Goal: Task Accomplishment & Management: Manage account settings

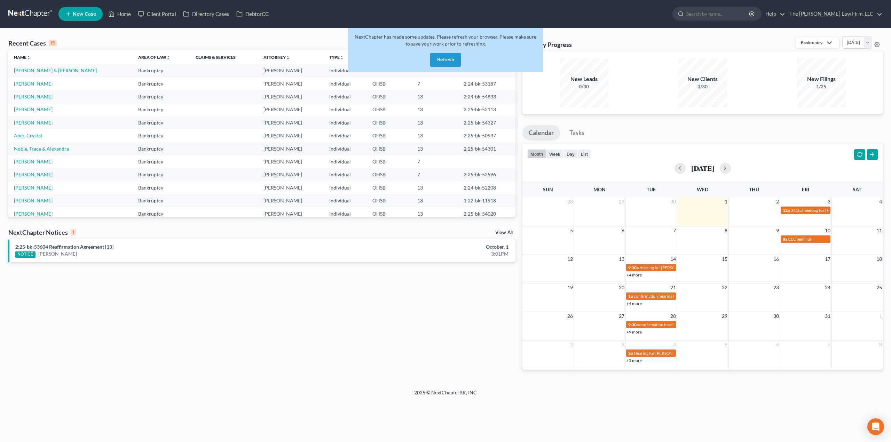
click at [440, 60] on button "Refresh" at bounding box center [445, 60] width 31 height 14
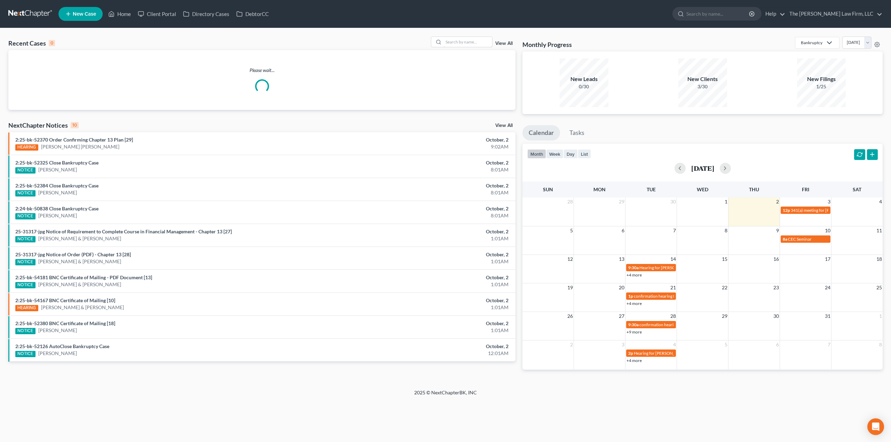
click at [462, 46] on input "search" at bounding box center [467, 42] width 49 height 10
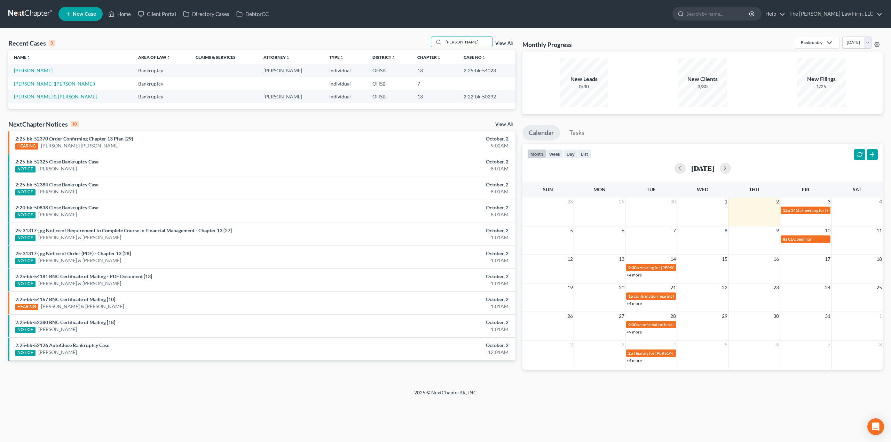
type input "murphy"
click at [30, 72] on link "Murphy, Janet" at bounding box center [33, 71] width 39 height 6
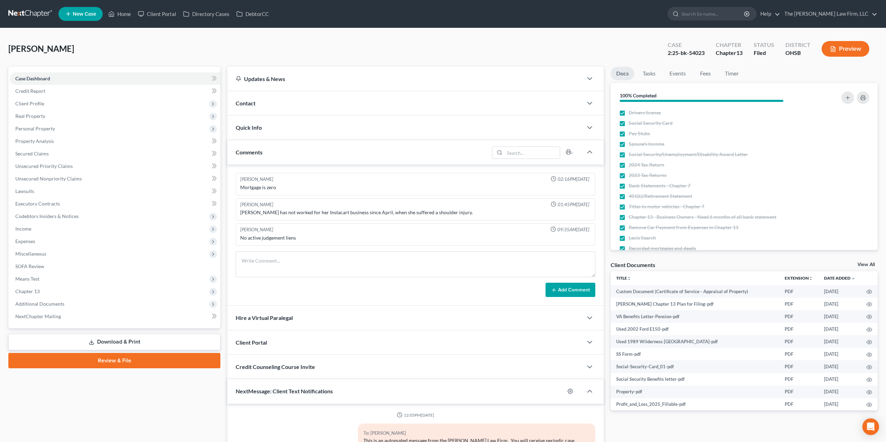
scroll to position [66, 0]
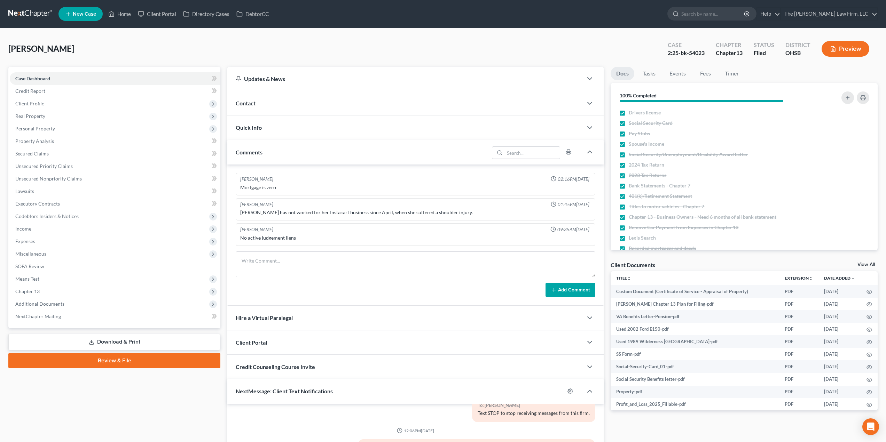
click at [61, 230] on span "Income" at bounding box center [115, 229] width 211 height 13
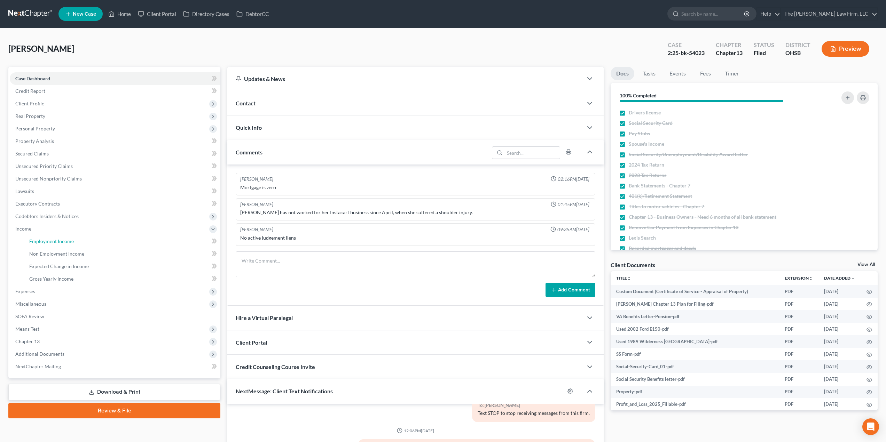
click at [73, 245] on link "Employment Income" at bounding box center [122, 241] width 197 height 13
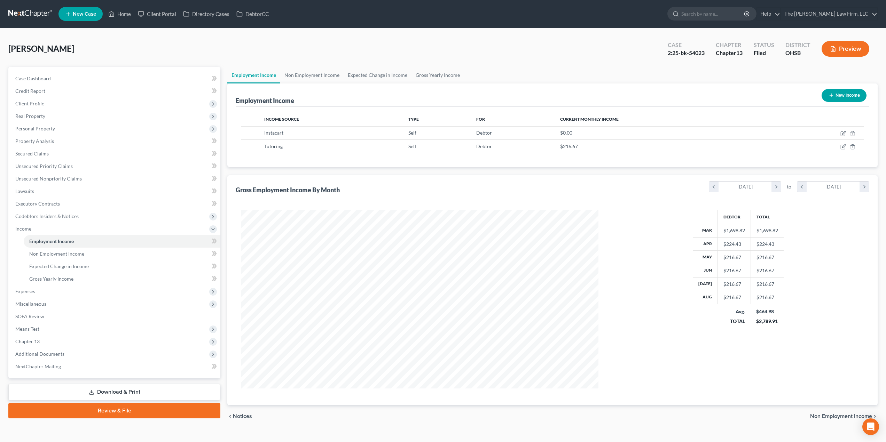
scroll to position [179, 371]
click at [313, 79] on link "Non Employment Income" at bounding box center [311, 75] width 63 height 17
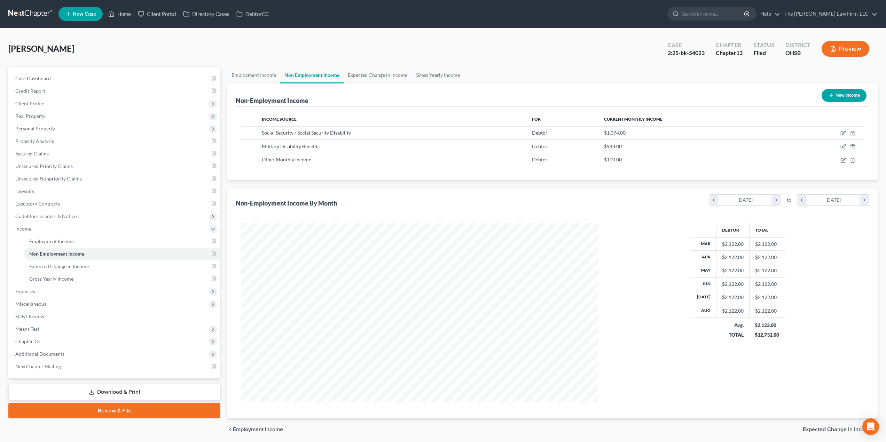
scroll to position [179, 371]
click at [268, 73] on link "Employment Income" at bounding box center [253, 75] width 53 height 17
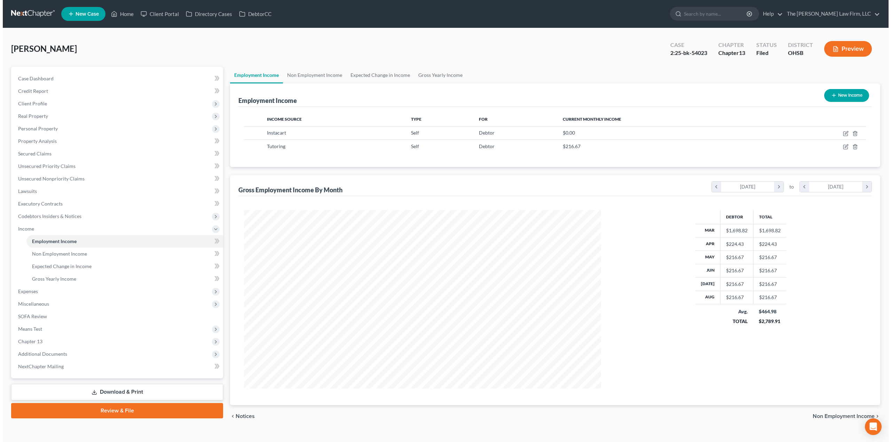
scroll to position [179, 371]
click at [843, 148] on icon "button" at bounding box center [843, 146] width 3 height 3
select select "1"
select select "36"
select select "3"
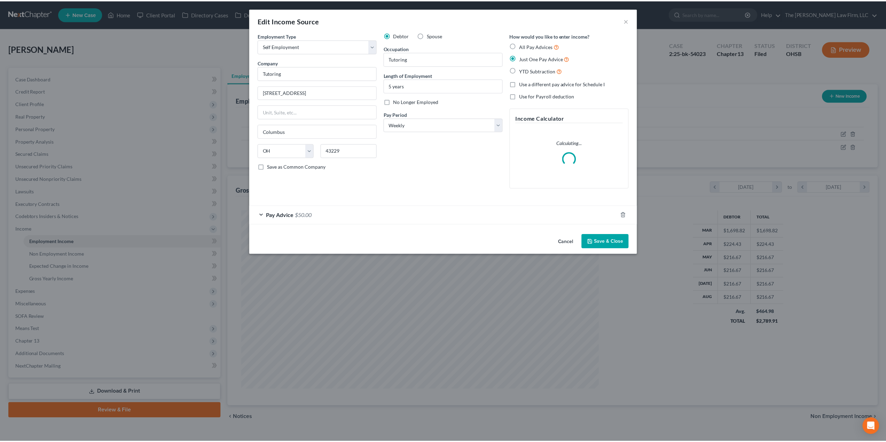
scroll to position [180, 373]
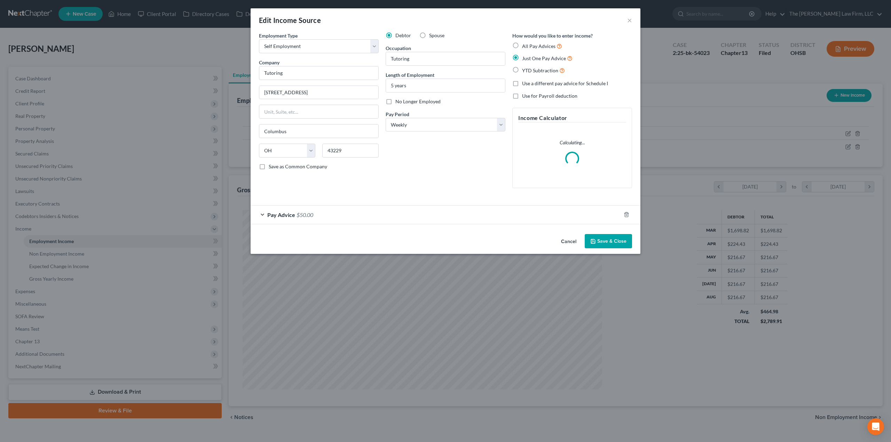
click at [415, 210] on div "Pay Advice $50.00" at bounding box center [436, 215] width 370 height 18
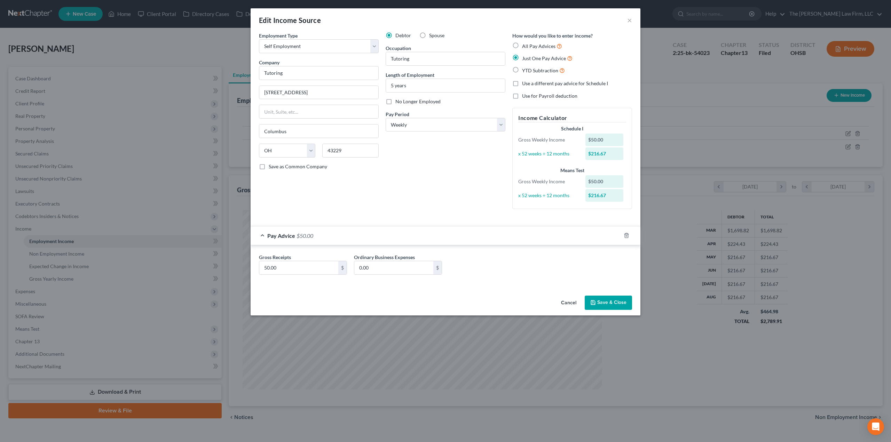
click at [604, 300] on button "Save & Close" at bounding box center [608, 303] width 47 height 15
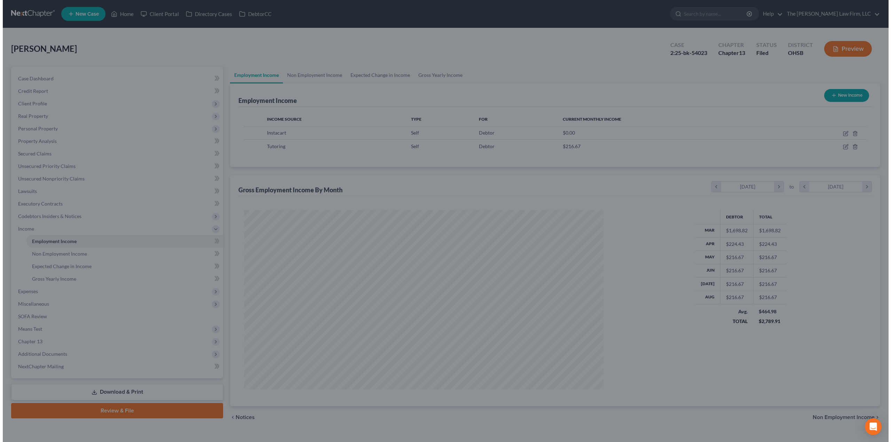
scroll to position [347879, 347686]
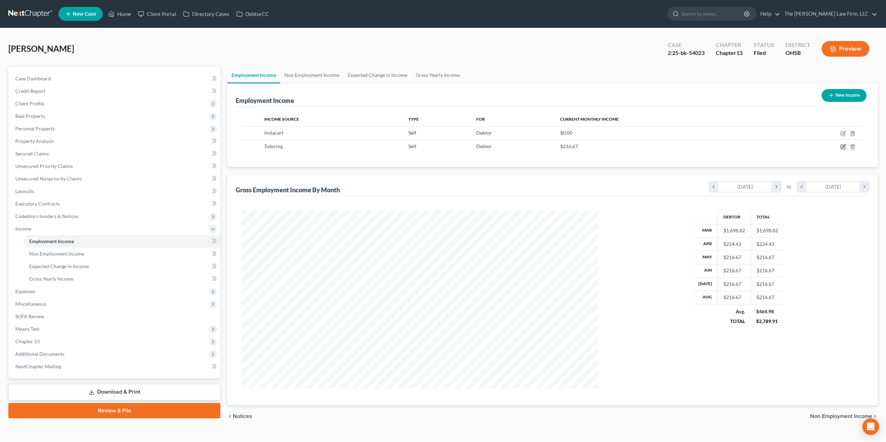
click at [843, 146] on icon "button" at bounding box center [843, 147] width 6 height 6
select select "1"
select select "36"
select select "3"
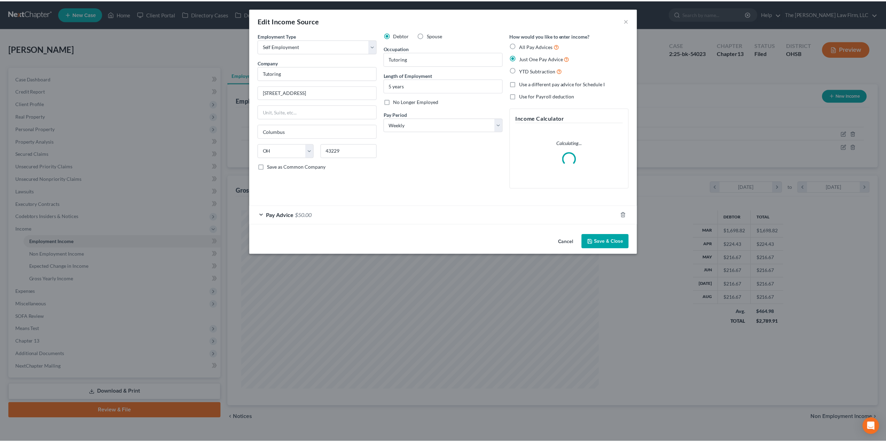
scroll to position [180, 373]
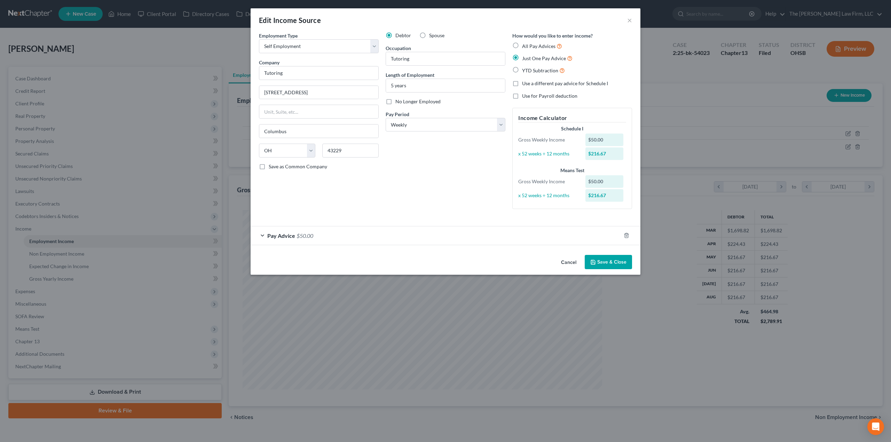
click at [712, 109] on div "Edit Income Source × Employment Type * Select Full or Part Time Employment Self…" at bounding box center [445, 221] width 891 height 442
click at [627, 21] on div "Edit Income Source ×" at bounding box center [446, 20] width 390 height 24
click at [628, 20] on button "×" at bounding box center [629, 20] width 5 height 8
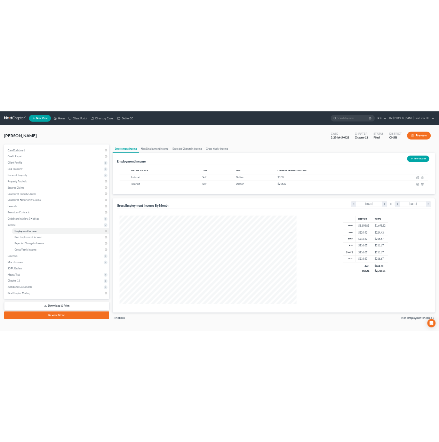
scroll to position [347933, 347882]
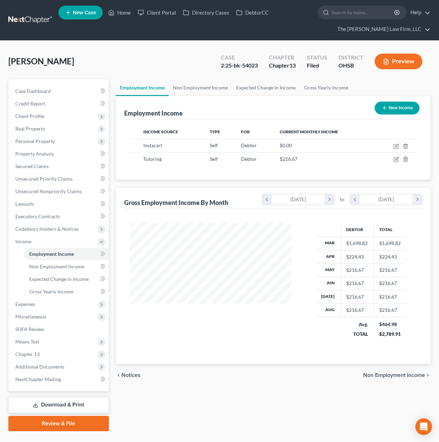
click at [19, 15] on link at bounding box center [30, 20] width 45 height 13
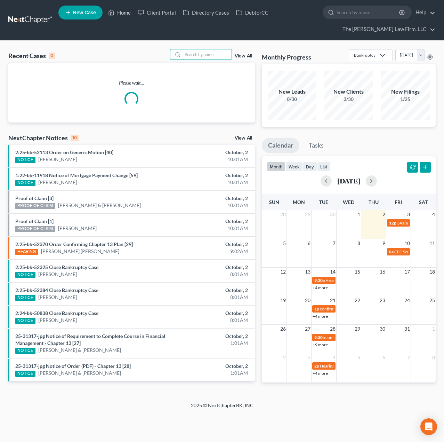
click at [221, 51] on input "search" at bounding box center [207, 54] width 49 height 10
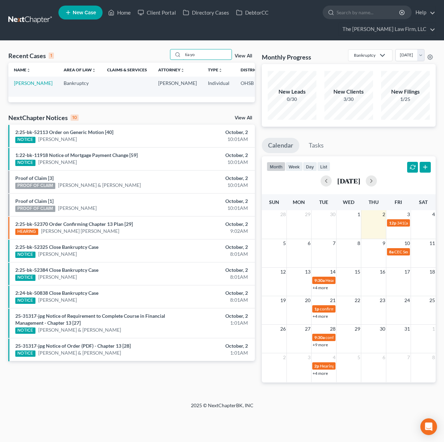
type input "tia yo"
click at [16, 86] on link "Deveaux, Tia Yonna" at bounding box center [33, 83] width 39 height 6
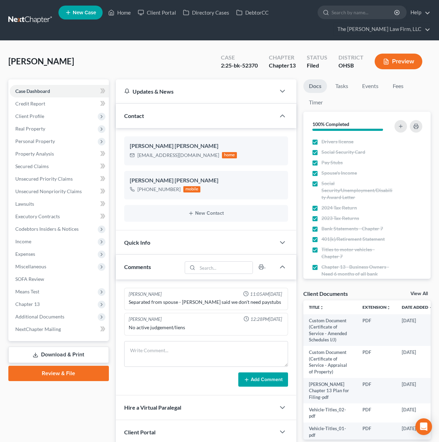
click at [36, 312] on span "Additional Documents" at bounding box center [59, 316] width 99 height 13
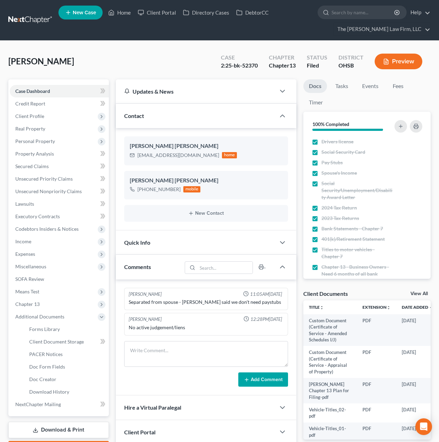
click at [38, 115] on span "Client Profile" at bounding box center [29, 116] width 29 height 6
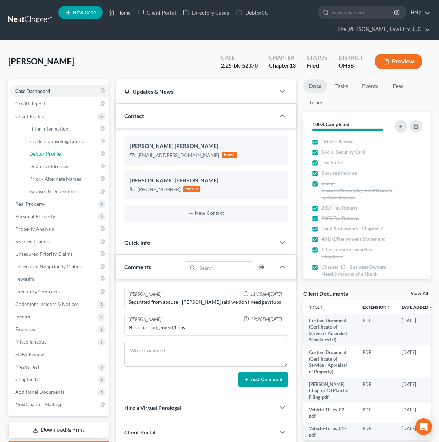
click at [41, 152] on span "Debtor Profile" at bounding box center [44, 154] width 31 height 6
select select "2"
select select "0"
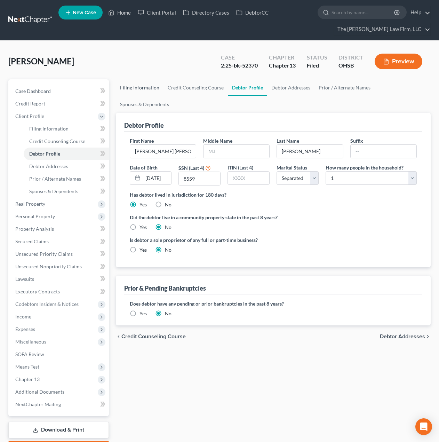
click at [150, 95] on link "Filing Information" at bounding box center [140, 87] width 48 height 17
select select "1"
select select "0"
select select "3"
select select "36"
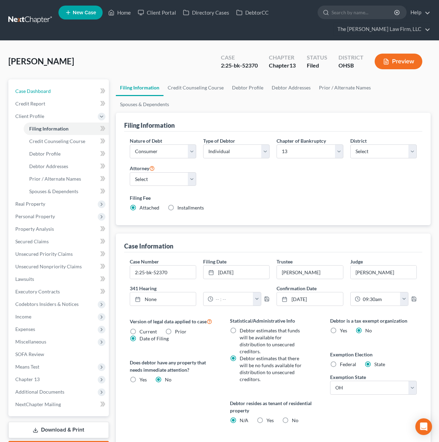
click at [39, 90] on span "Case Dashboard" at bounding box center [33, 91] width 36 height 6
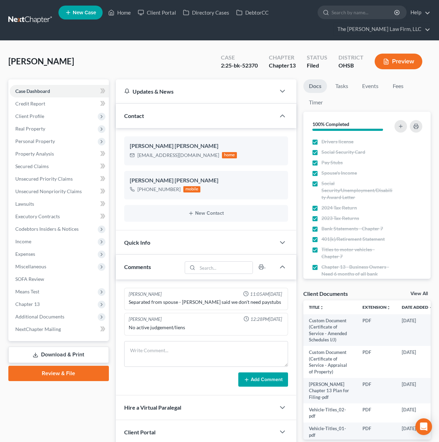
click at [193, 237] on div "Quick Info" at bounding box center [196, 242] width 160 height 24
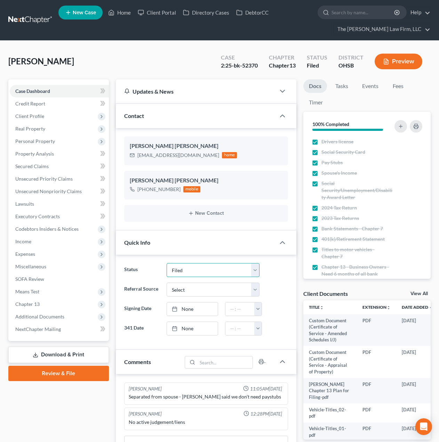
click at [189, 267] on select "341 Complete / Confirmation Pending 341 Pending Confirmed Discharged Dismissed …" at bounding box center [213, 270] width 93 height 14
select select "2"
click at [167, 263] on select "341 Complete / Confirmation Pending 341 Pending Confirmed Discharged Dismissed …" at bounding box center [213, 270] width 93 height 14
click at [13, 15] on link at bounding box center [30, 20] width 45 height 13
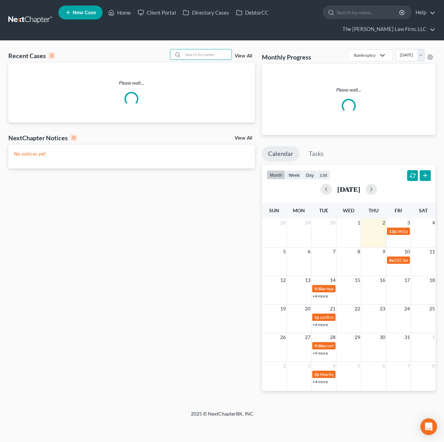
click at [223, 51] on input "search" at bounding box center [207, 54] width 49 height 10
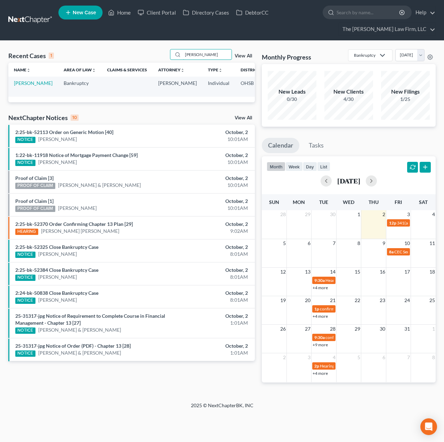
type input "[PERSON_NAME]"
click at [19, 86] on link "[PERSON_NAME]" at bounding box center [33, 83] width 39 height 6
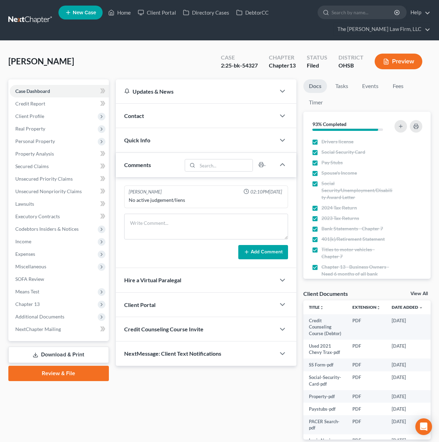
click at [35, 321] on span "Additional Documents" at bounding box center [59, 316] width 99 height 13
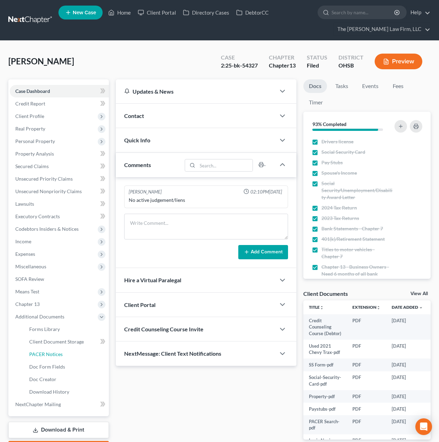
click at [40, 354] on span "PACER Notices" at bounding box center [45, 354] width 33 height 6
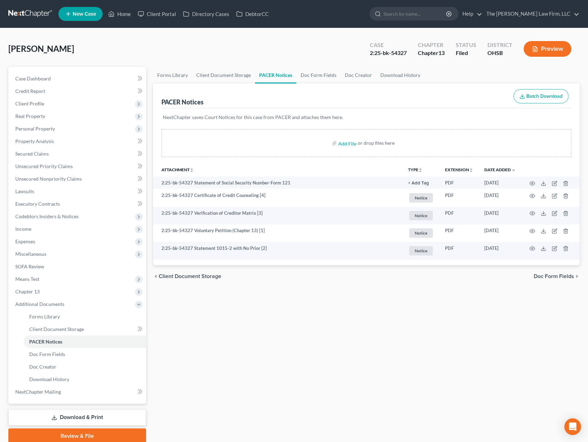
click at [38, 14] on link at bounding box center [30, 14] width 45 height 13
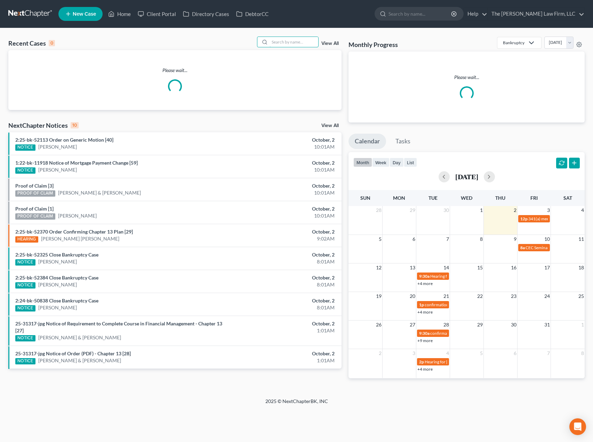
click at [300, 42] on input "search" at bounding box center [294, 42] width 49 height 10
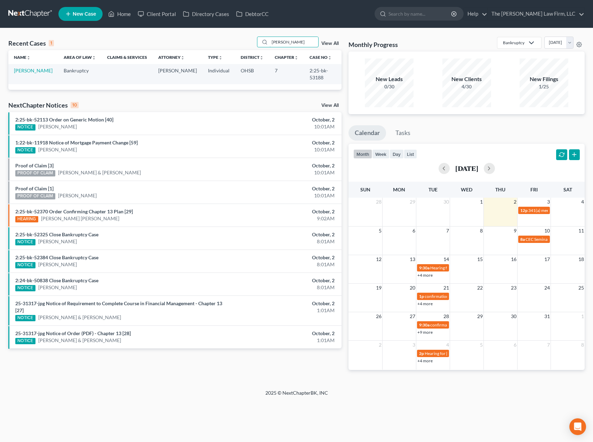
type input "blair"
click at [28, 72] on link "[PERSON_NAME]" at bounding box center [33, 71] width 39 height 6
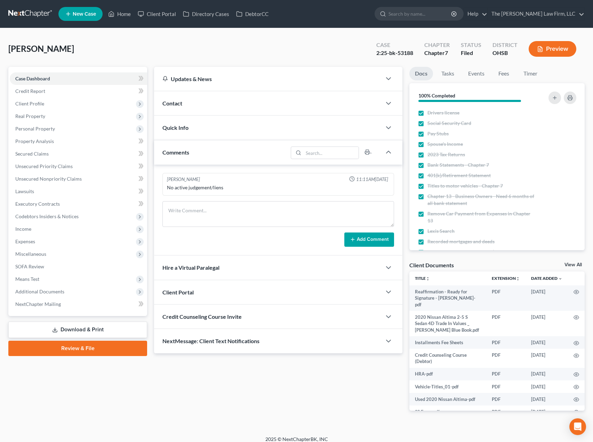
click at [52, 293] on span "Additional Documents" at bounding box center [39, 292] width 49 height 6
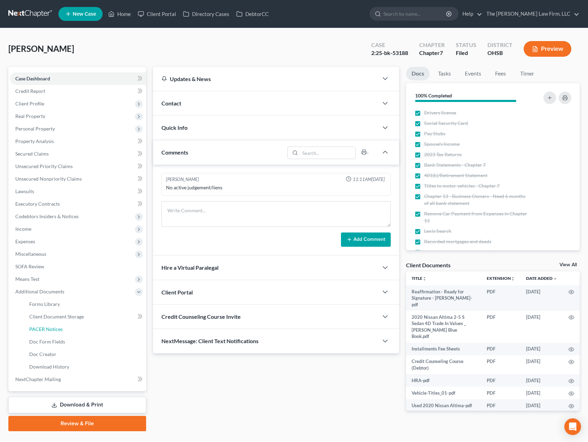
click at [49, 328] on span "PACER Notices" at bounding box center [45, 329] width 33 height 6
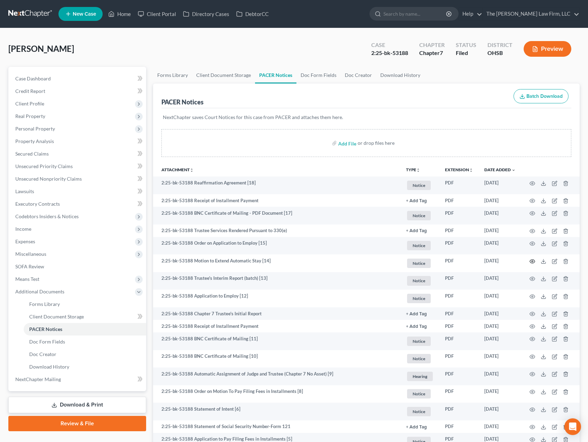
click at [531, 261] on icon "button" at bounding box center [533, 262] width 6 height 6
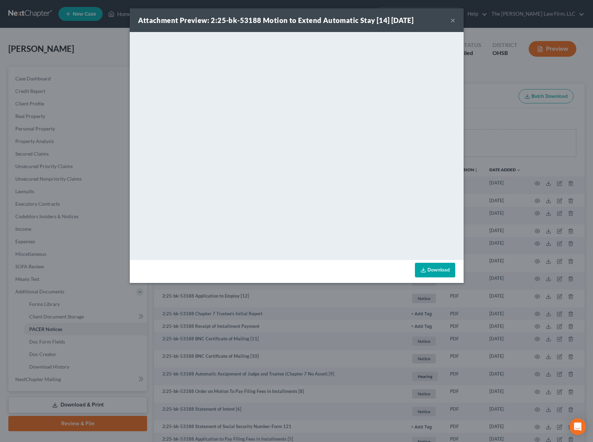
click at [451, 22] on button "×" at bounding box center [453, 20] width 5 height 8
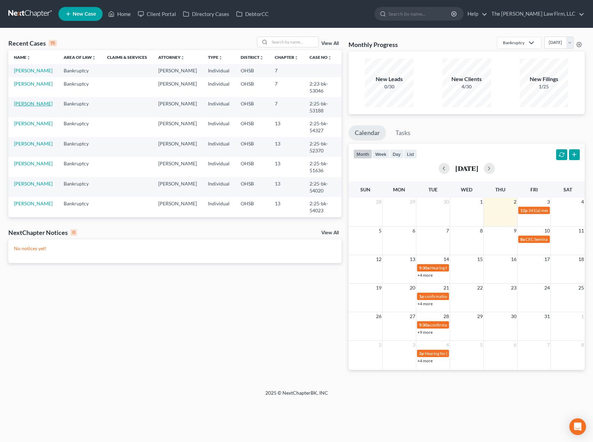
click at [25, 107] on link "[PERSON_NAME]" at bounding box center [33, 104] width 39 height 6
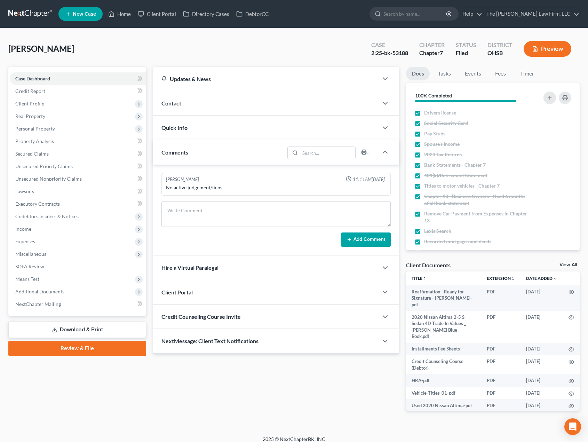
click at [60, 290] on span "Additional Documents" at bounding box center [39, 292] width 49 height 6
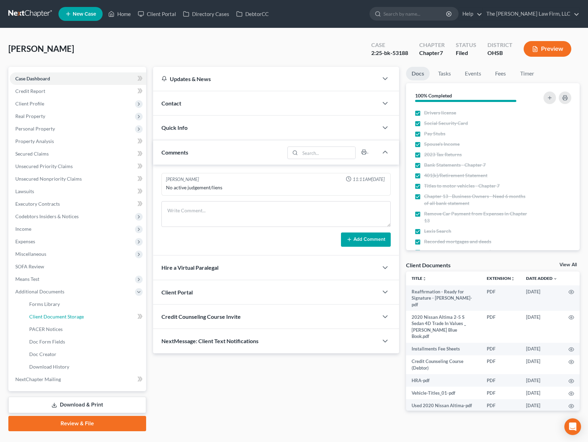
click at [58, 319] on span "Client Document Storage" at bounding box center [56, 317] width 55 height 6
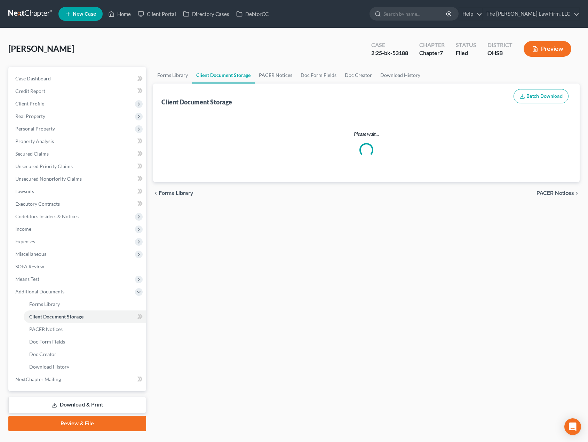
select select "52"
select select "61"
select select "7"
select select "37"
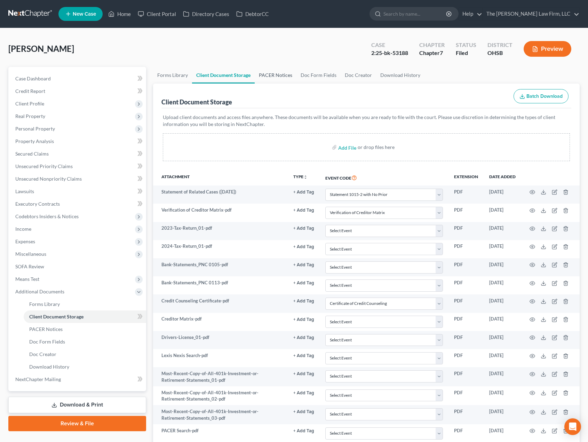
click at [272, 77] on link "PACER Notices" at bounding box center [276, 75] width 42 height 17
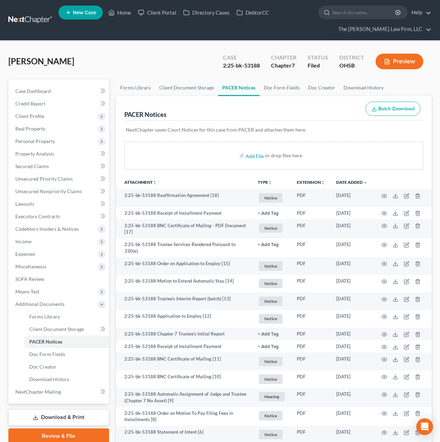
click at [20, 17] on link at bounding box center [30, 20] width 45 height 13
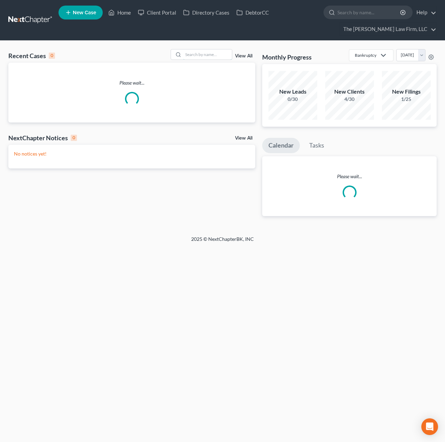
click at [224, 55] on input "search" at bounding box center [207, 54] width 49 height 10
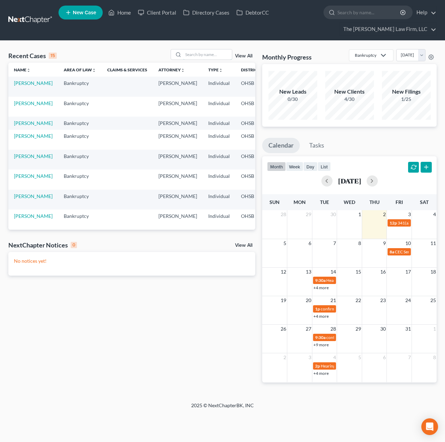
click at [192, 58] on input "search" at bounding box center [207, 54] width 49 height 10
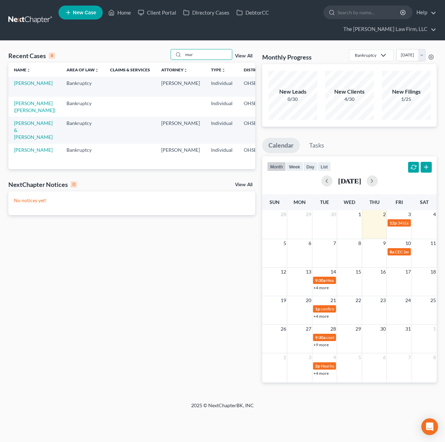
type input "mur"
click at [28, 85] on link "[PERSON_NAME]" at bounding box center [33, 83] width 39 height 6
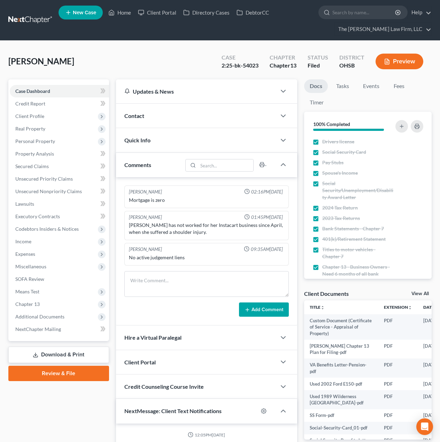
scroll to position [101, 0]
click at [37, 314] on span "Additional Documents" at bounding box center [39, 317] width 49 height 6
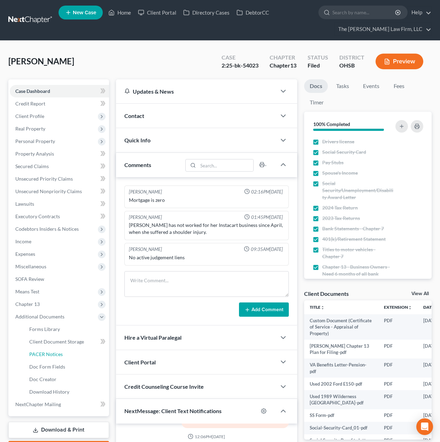
click at [39, 351] on span "PACER Notices" at bounding box center [45, 354] width 33 height 6
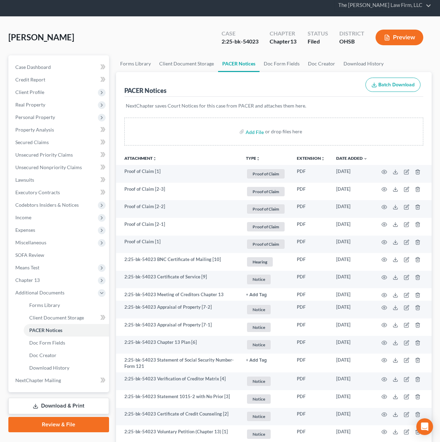
scroll to position [58, 0]
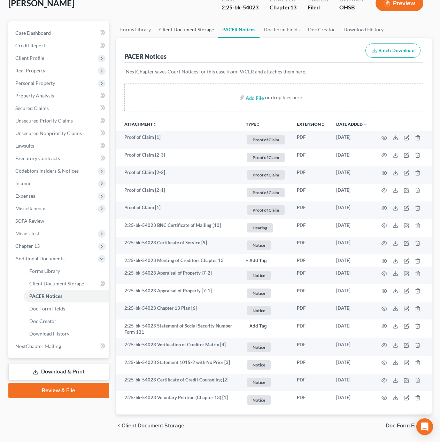
click at [190, 26] on link "Client Document Storage" at bounding box center [186, 29] width 63 height 17
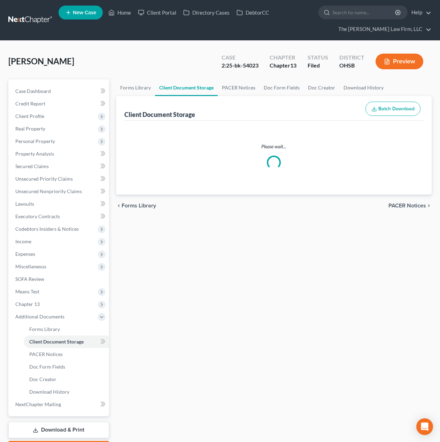
select select "7"
select select "52"
select select "61"
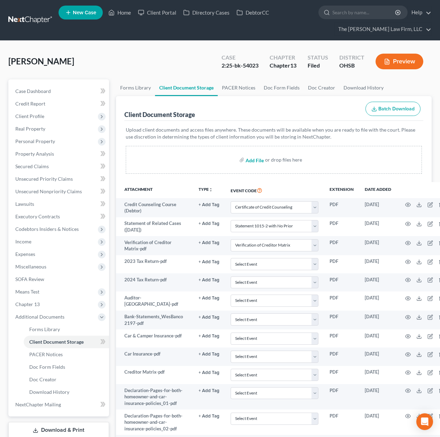
click at [253, 161] on input "file" at bounding box center [253, 159] width 17 height 13
type input "C:\fakepath\Murphy Fin Cert.pdf"
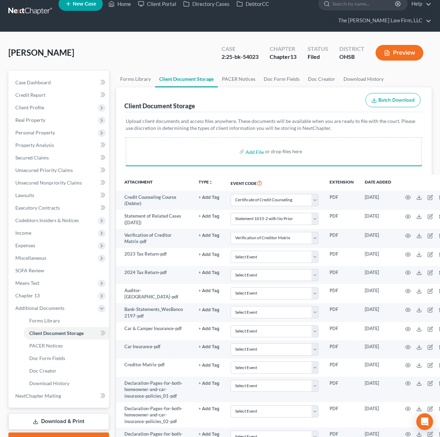
scroll to position [174, 0]
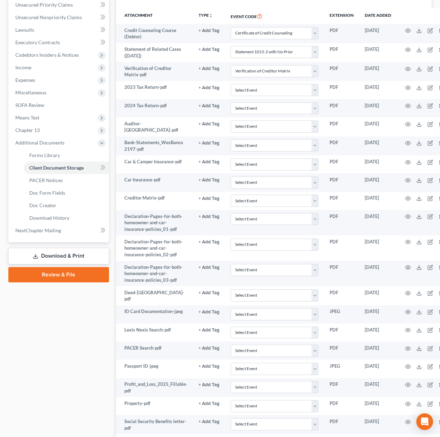
select select "7"
select select "52"
select select "61"
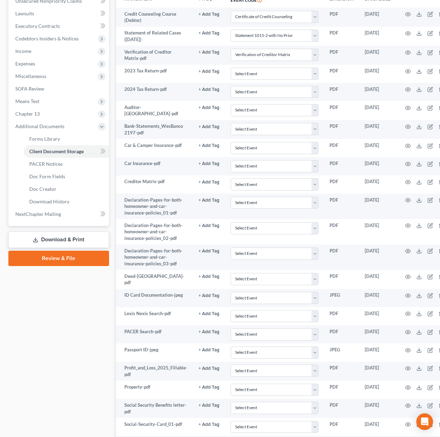
scroll to position [348, 0]
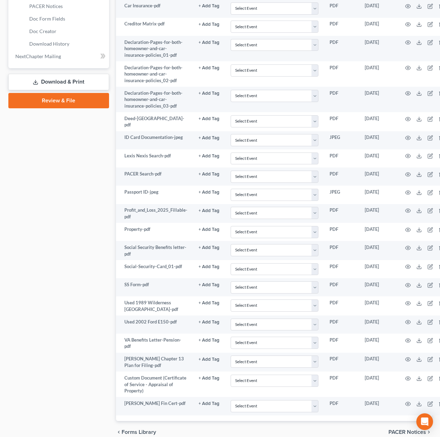
click at [60, 95] on link "Review & File" at bounding box center [58, 100] width 101 height 15
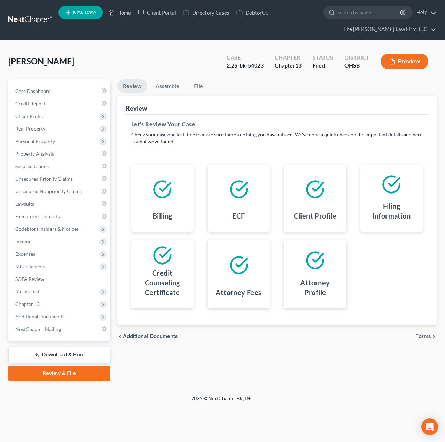
click at [421, 335] on span "Forms" at bounding box center [423, 336] width 16 height 6
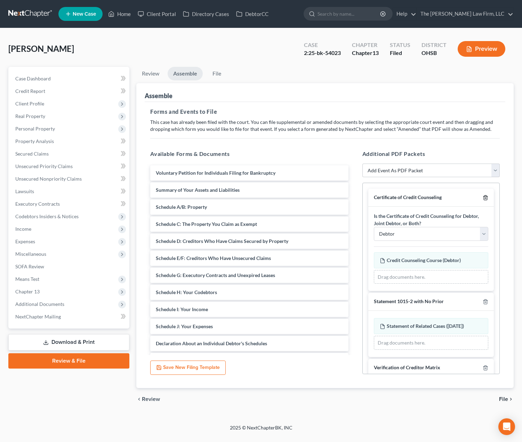
click at [444, 196] on icon "button" at bounding box center [485, 198] width 3 height 5
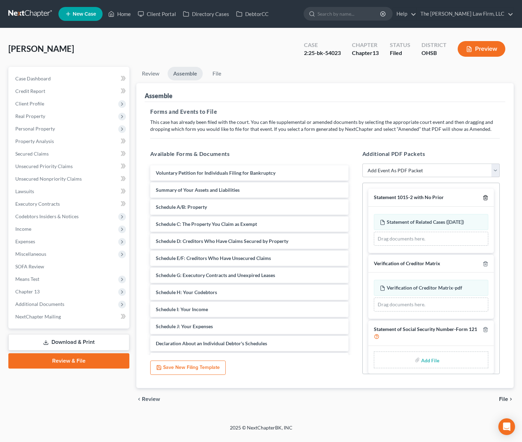
click at [444, 198] on icon "button" at bounding box center [486, 198] width 6 height 6
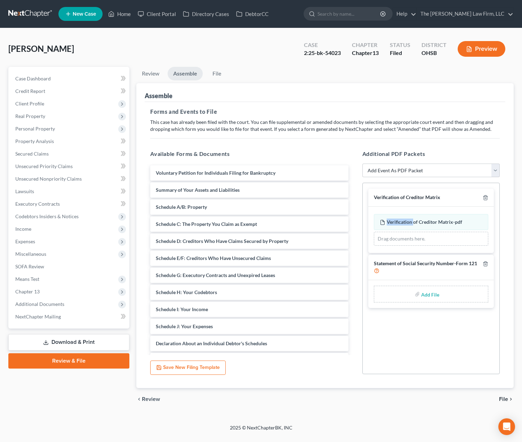
click at [444, 198] on div at bounding box center [484, 197] width 8 height 7
click at [444, 198] on icon "button" at bounding box center [486, 198] width 6 height 6
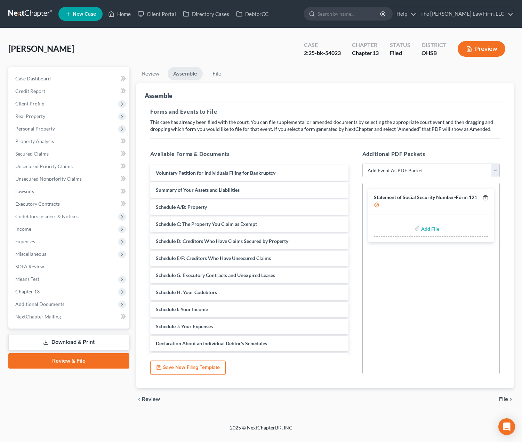
click at [444, 198] on icon "button" at bounding box center [486, 198] width 6 height 6
click at [433, 170] on select "Add Event As PDF Packet 20 Largest Unsecured Creditors Amended Document Amended…" at bounding box center [431, 171] width 137 height 14
select select "27"
click at [363, 164] on select "Add Event As PDF Packet 20 Largest Unsecured Creditors Amended Document Amended…" at bounding box center [431, 171] width 137 height 14
select select
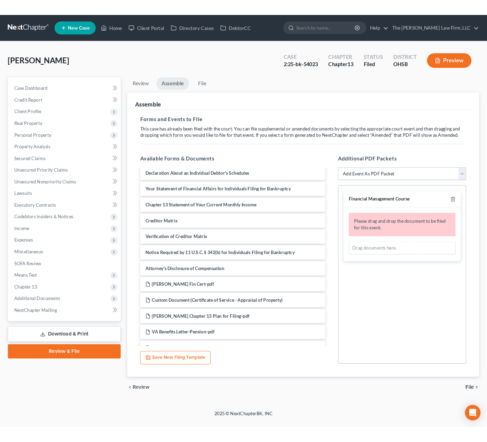
scroll to position [232, 0]
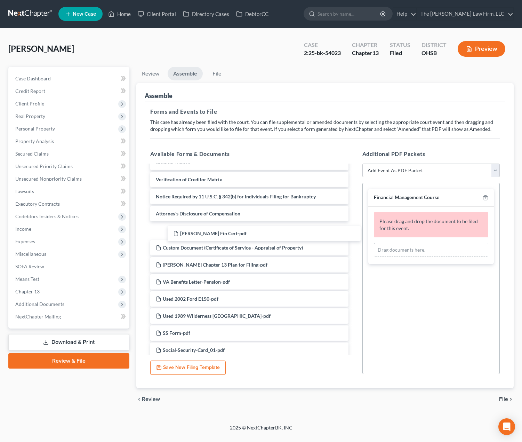
drag, startPoint x: 218, startPoint y: 234, endPoint x: 419, endPoint y: 247, distance: 202.0
click at [354, 247] on div "Murphy Fin Cert-pdf Voluntary Petition for Individuals Filing for Bankruptcy Su…" at bounding box center [249, 307] width 209 height 749
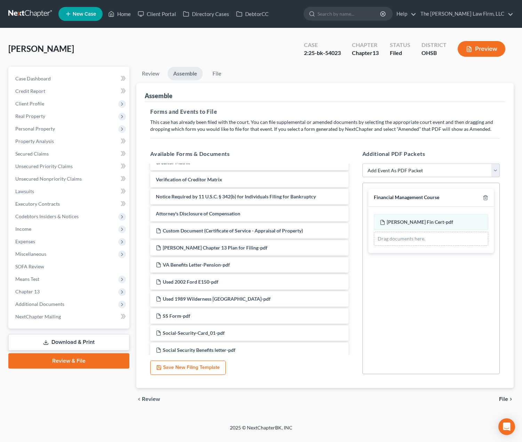
click at [444, 401] on span "File" at bounding box center [503, 399] width 9 height 6
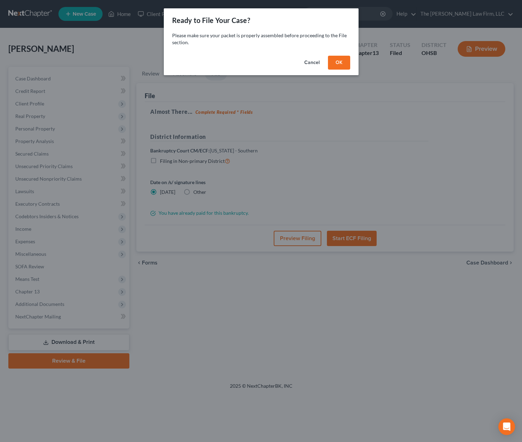
click at [337, 60] on button "OK" at bounding box center [339, 63] width 22 height 14
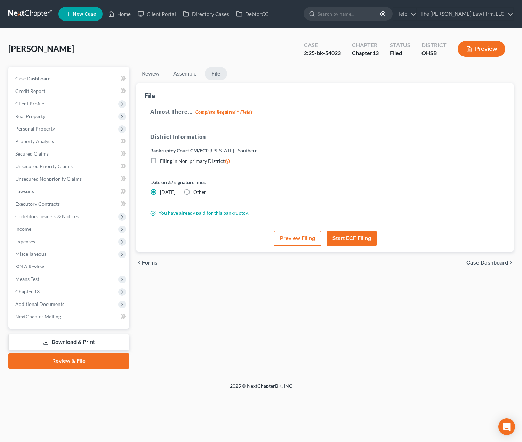
click at [291, 240] on button "Preview Filing" at bounding box center [298, 238] width 48 height 15
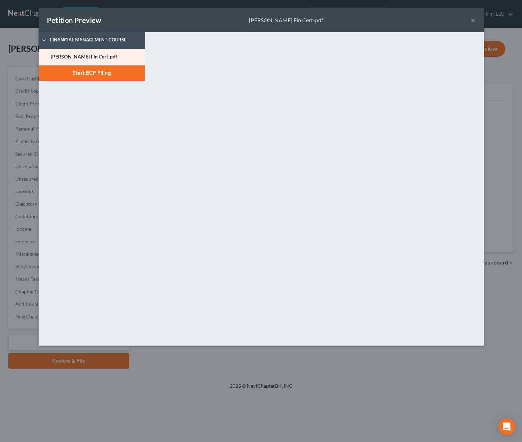
click at [444, 22] on button "×" at bounding box center [473, 20] width 5 height 8
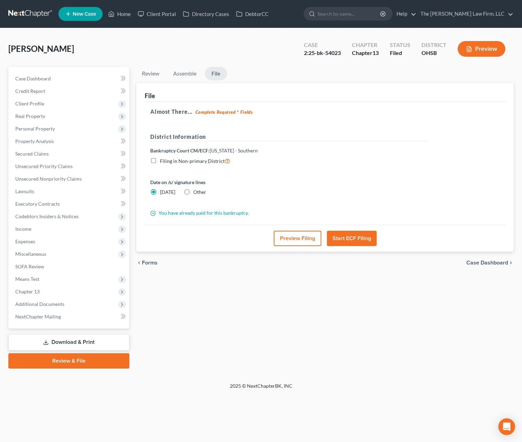
click at [353, 239] on button "Start ECF Filing" at bounding box center [352, 238] width 50 height 15
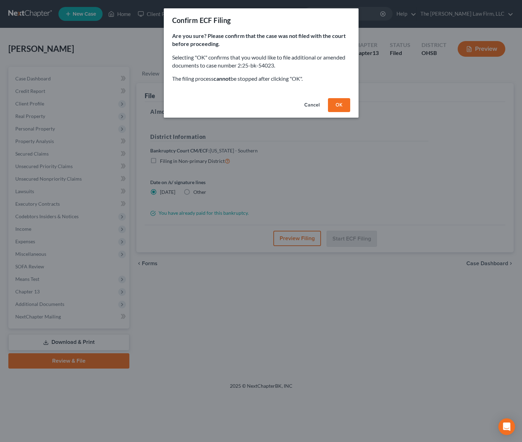
click at [341, 107] on button "OK" at bounding box center [339, 105] width 22 height 14
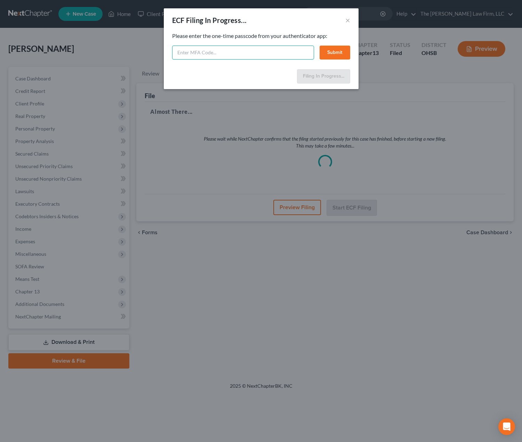
click at [236, 55] on input "text" at bounding box center [243, 53] width 142 height 14
type input "911399"
click at [333, 55] on button "Submit" at bounding box center [335, 53] width 31 height 14
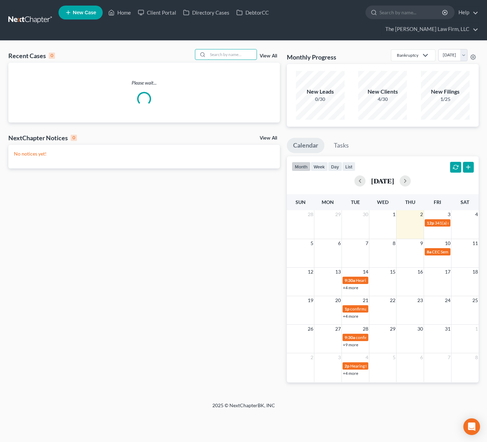
click at [221, 49] on input "search" at bounding box center [232, 54] width 49 height 10
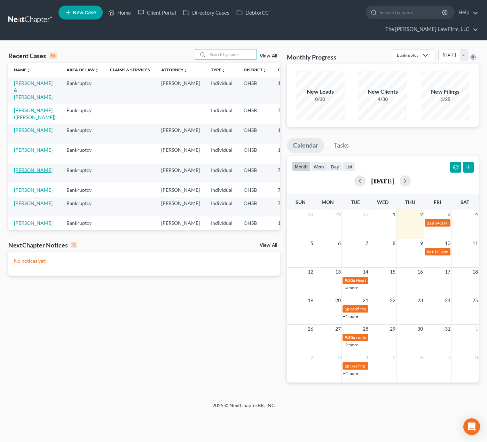
click at [22, 167] on link "[PERSON_NAME]" at bounding box center [33, 170] width 39 height 6
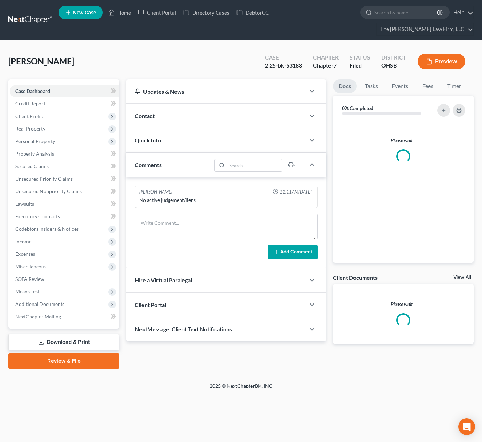
click at [45, 301] on span "Additional Documents" at bounding box center [39, 304] width 49 height 6
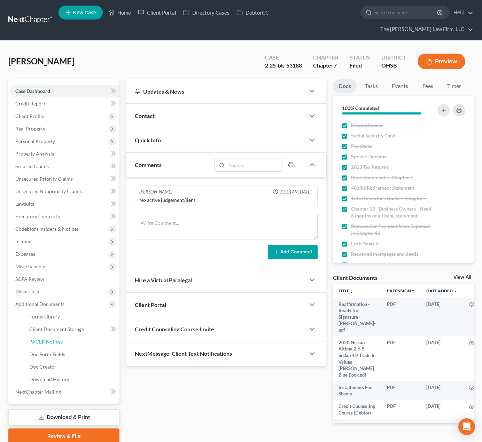
click at [50, 339] on span "PACER Notices" at bounding box center [45, 342] width 33 height 6
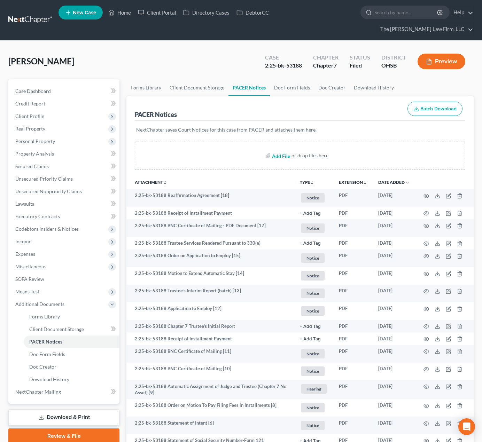
click at [285, 149] on input "file" at bounding box center [280, 155] width 17 height 13
type input "C:\fakepath\[PERSON_NAME] Order.pdf"
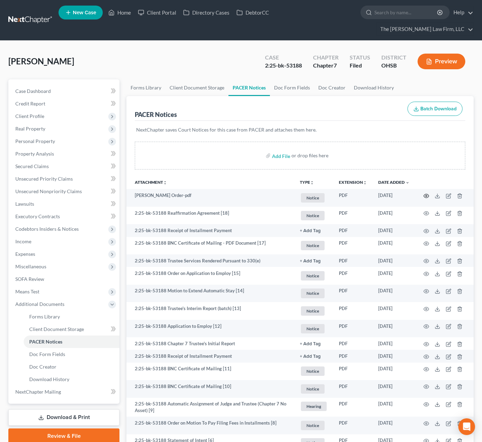
click at [425, 194] on icon "button" at bounding box center [426, 196] width 5 height 4
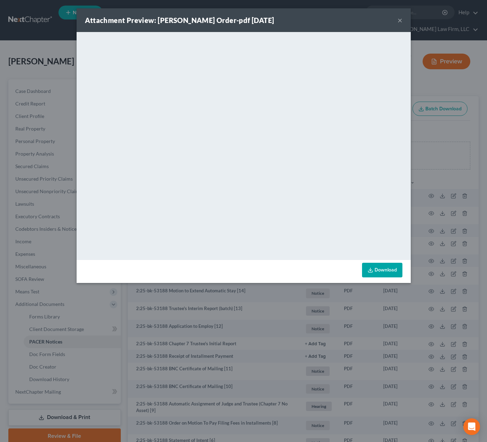
click at [402, 23] on button "×" at bounding box center [399, 20] width 5 height 8
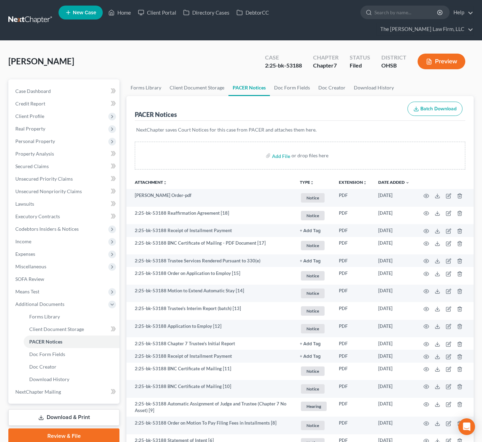
click at [26, 17] on link at bounding box center [30, 20] width 45 height 13
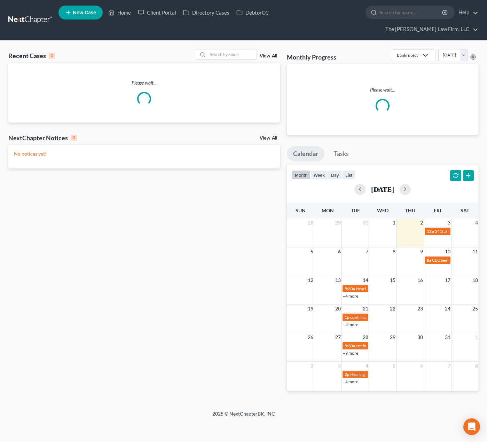
click at [219, 49] on input "search" at bounding box center [232, 54] width 49 height 10
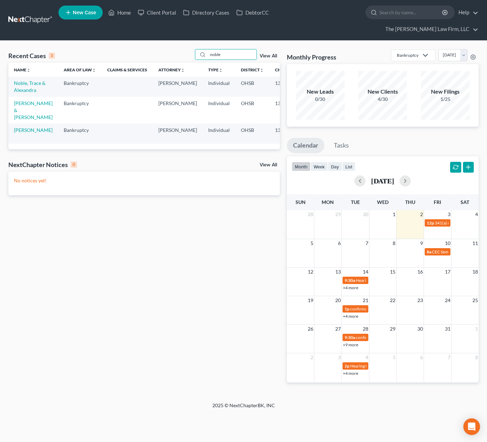
type input "noble"
click at [17, 105] on link "[PERSON_NAME] & [PERSON_NAME]" at bounding box center [33, 110] width 39 height 20
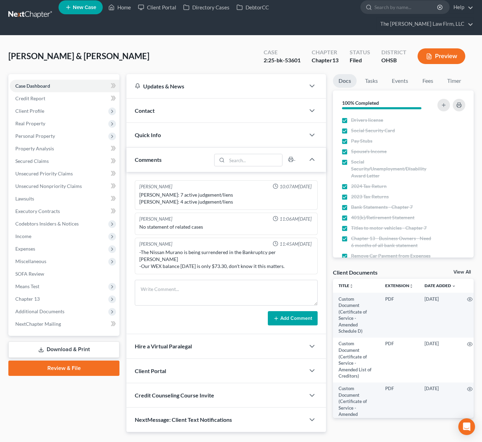
scroll to position [6, 0]
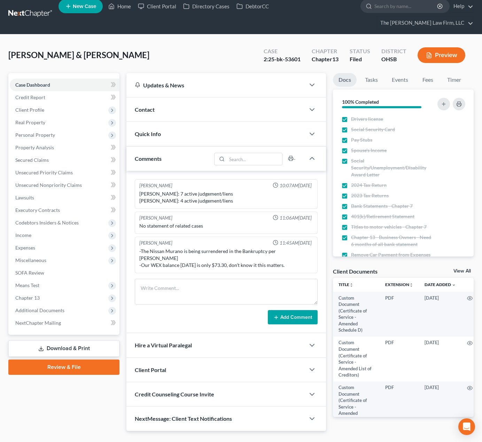
click at [38, 304] on span "Additional Documents" at bounding box center [65, 310] width 110 height 13
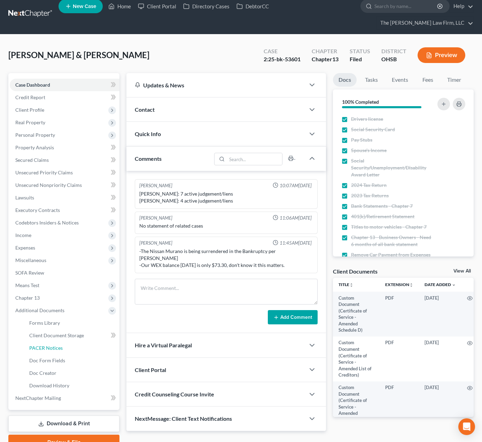
click at [41, 345] on span "PACER Notices" at bounding box center [45, 348] width 33 height 6
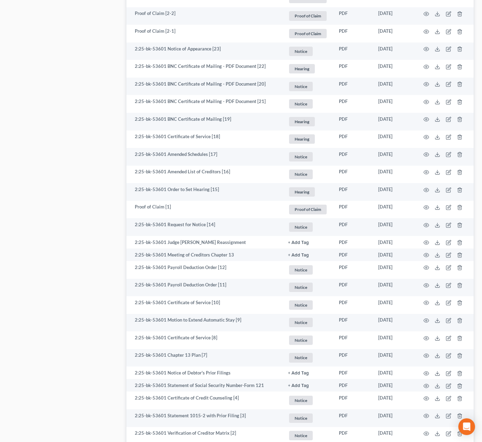
scroll to position [986, 0]
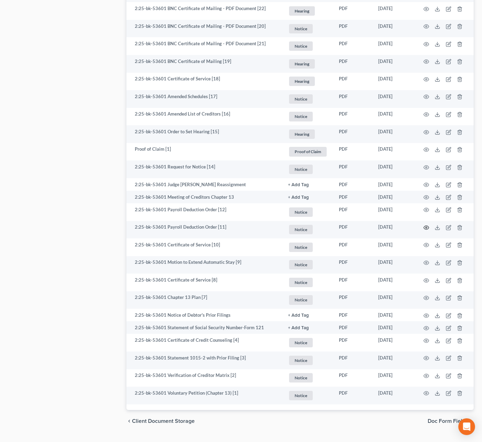
click at [426, 227] on circle "button" at bounding box center [425, 227] width 1 height 1
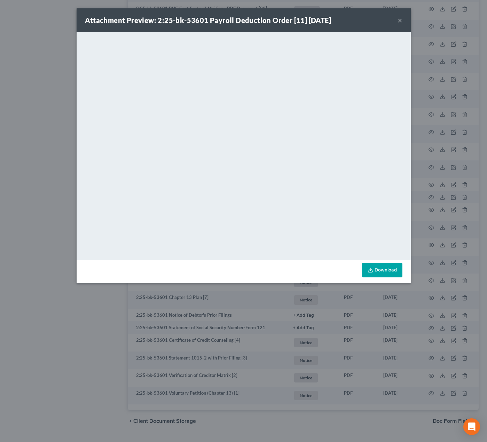
click at [421, 238] on div "Attachment Preview: 2:25-bk-53601 Payroll Deduction Order [11] 08/20/2025 × <ob…" at bounding box center [243, 221] width 487 height 442
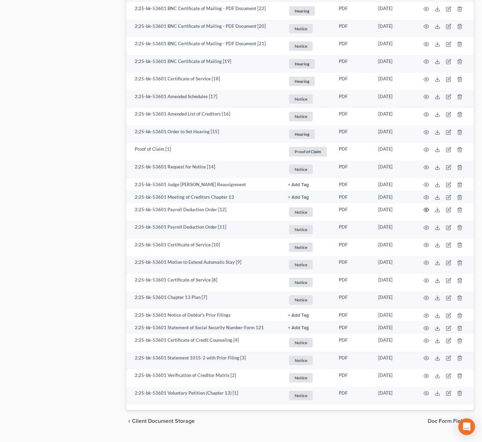
click at [426, 207] on icon "button" at bounding box center [426, 210] width 6 height 6
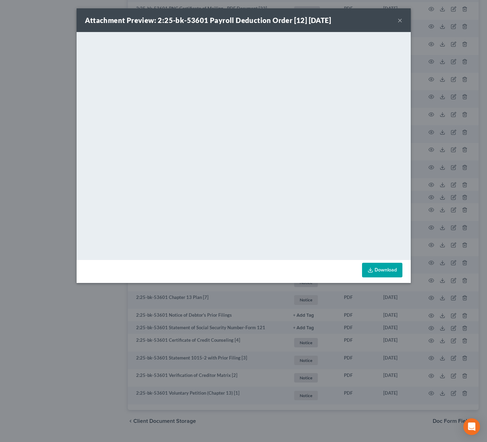
click at [397, 19] on button "×" at bounding box center [399, 20] width 5 height 8
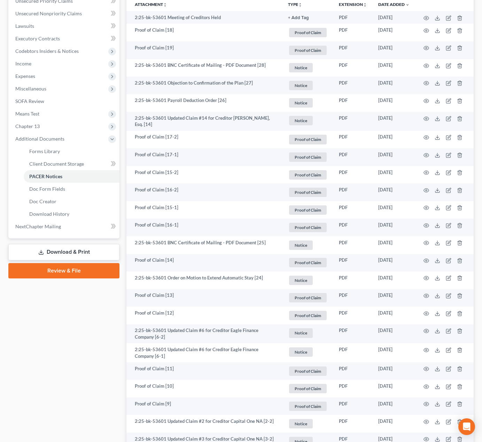
scroll to position [0, 0]
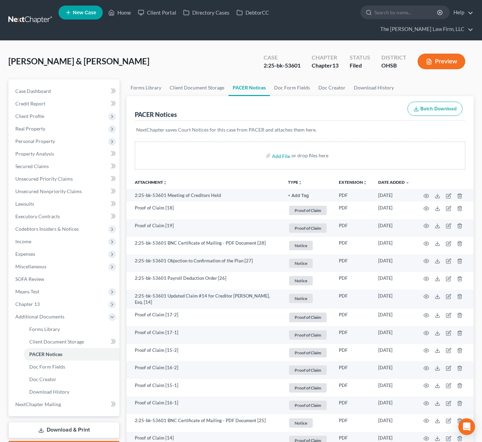
click at [43, 16] on link at bounding box center [30, 20] width 45 height 13
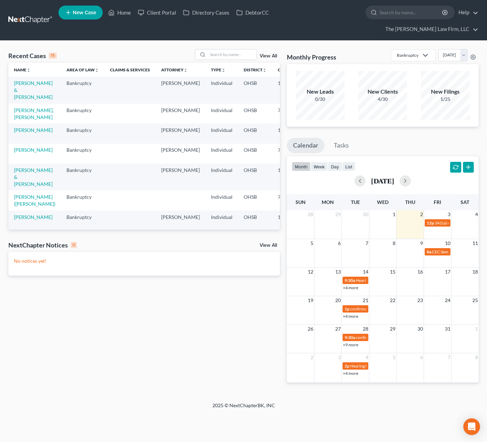
click at [227, 41] on div "Recent Cases 15 View All Name unfold_more expand_more expand_less Area of Law u…" at bounding box center [243, 221] width 487 height 361
click at [227, 49] on input "search" at bounding box center [232, 54] width 49 height 10
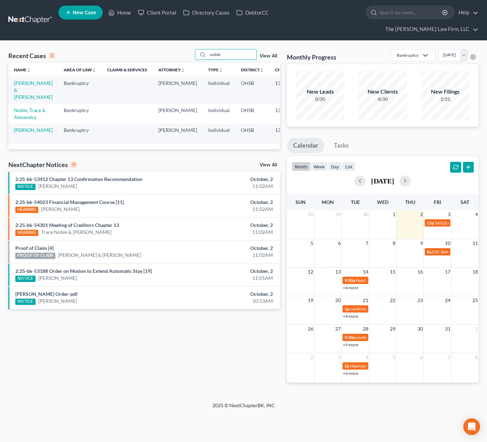
type input "noble"
click at [17, 107] on link "Noble, Trace & Alexandra" at bounding box center [30, 113] width 32 height 13
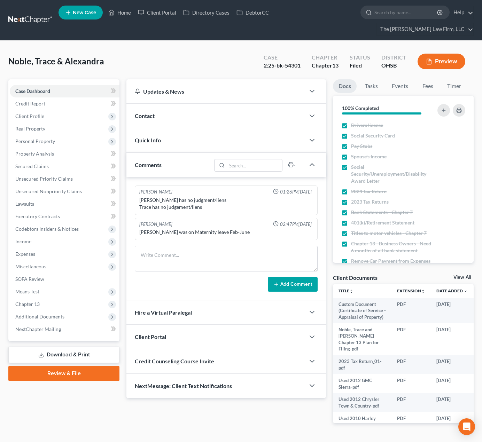
click at [55, 110] on span "Client Profile" at bounding box center [65, 116] width 110 height 13
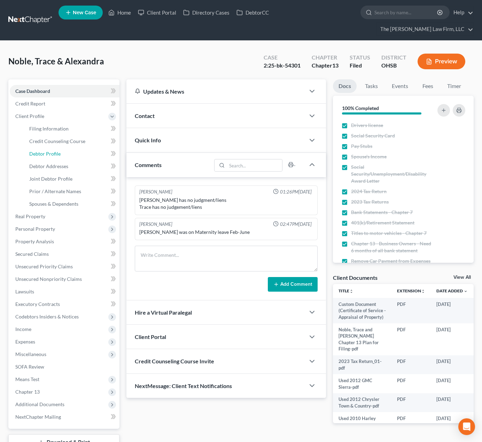
click at [58, 151] on span "Debtor Profile" at bounding box center [44, 154] width 31 height 6
select select "1"
select select "3"
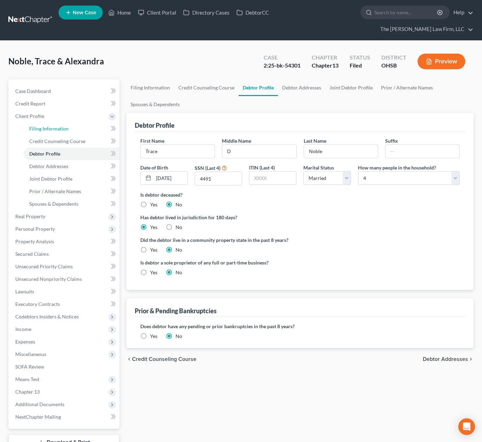
click at [47, 126] on span "Filing Information" at bounding box center [48, 129] width 39 height 6
select select "1"
select select "3"
select select "62"
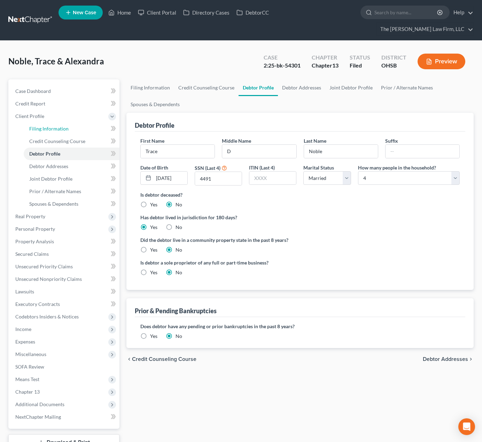
select select "2"
select select "36"
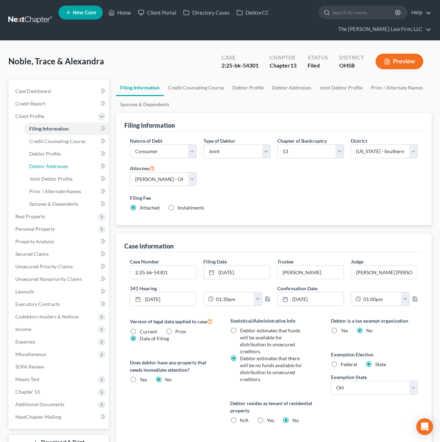
click at [62, 160] on link "Debtor Addresses" at bounding box center [66, 166] width 85 height 13
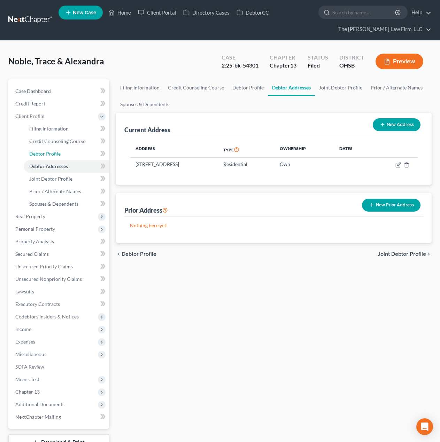
click at [68, 151] on link "Debtor Profile" at bounding box center [66, 154] width 85 height 13
select select "1"
select select "3"
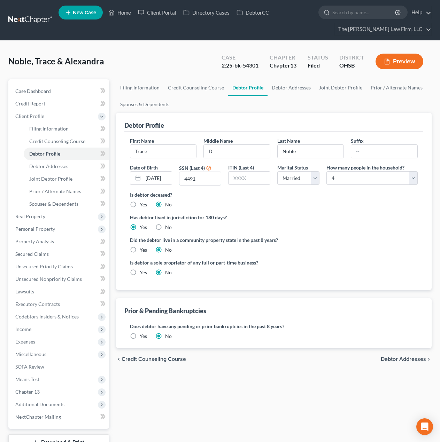
click at [202, 178] on input "4491" at bounding box center [199, 178] width 41 height 13
click at [43, 326] on span "Income" at bounding box center [59, 329] width 99 height 13
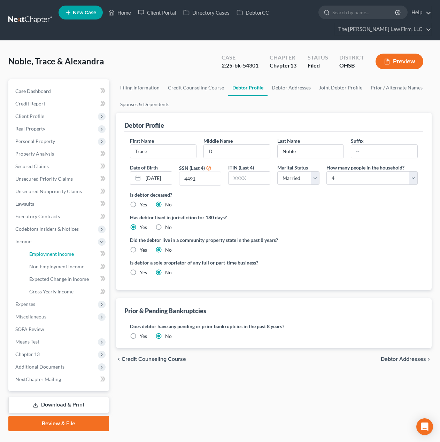
click at [52, 257] on link "Employment Income" at bounding box center [66, 254] width 85 height 13
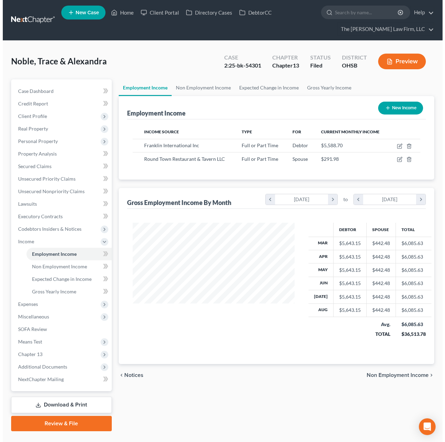
scroll to position [125, 176]
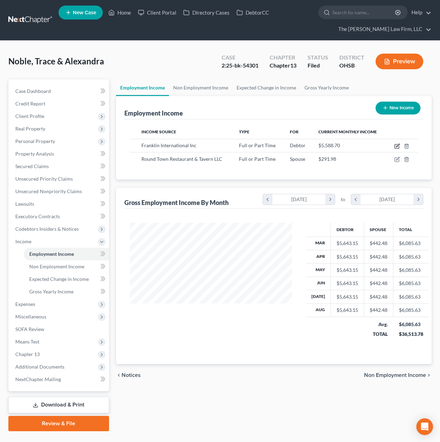
click at [394, 147] on icon "button" at bounding box center [397, 146] width 6 height 6
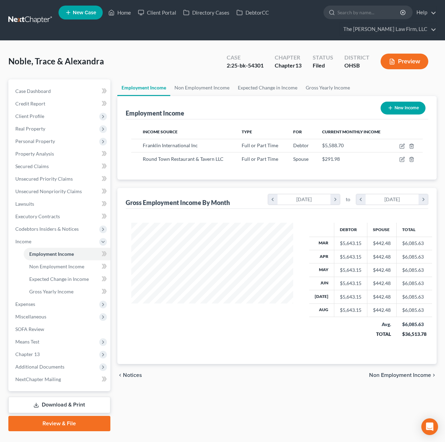
select select "0"
select select "36"
select select "3"
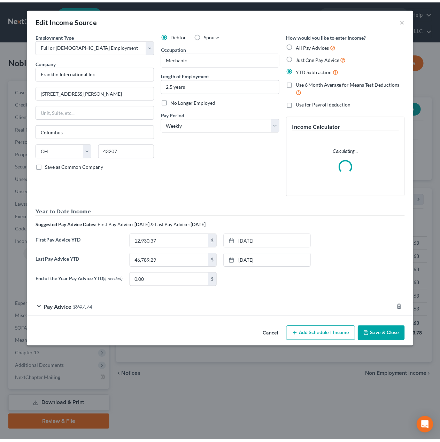
scroll to position [125, 178]
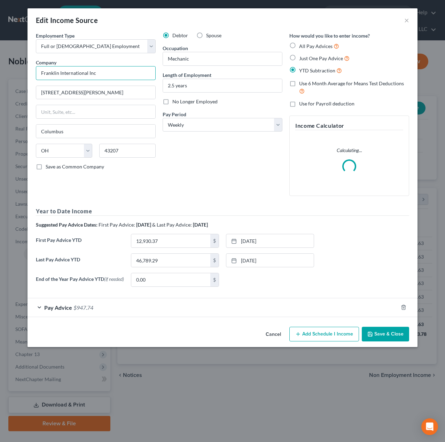
click at [111, 74] on input "Franklin International Inc" at bounding box center [96, 73] width 120 height 14
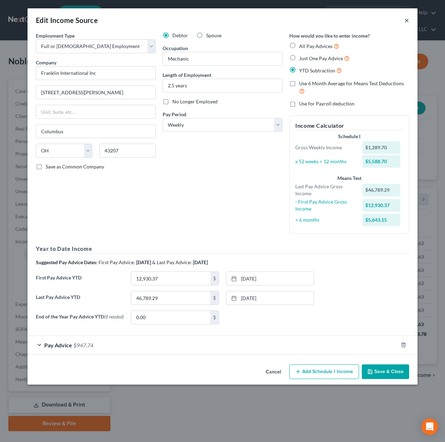
drag, startPoint x: 407, startPoint y: 20, endPoint x: 277, endPoint y: 137, distance: 175.2
click at [407, 20] on button "×" at bounding box center [406, 20] width 5 height 8
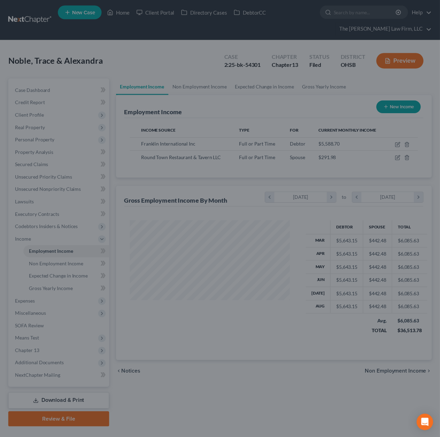
scroll to position [347933, 347882]
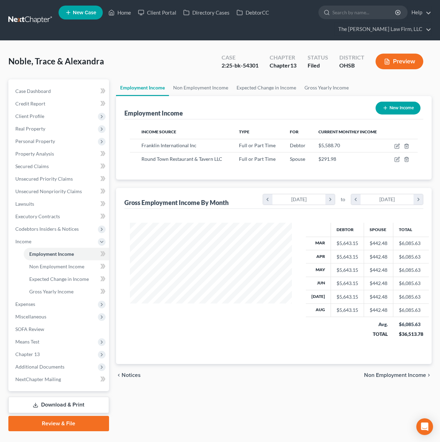
click at [41, 370] on span "Additional Documents" at bounding box center [59, 367] width 99 height 13
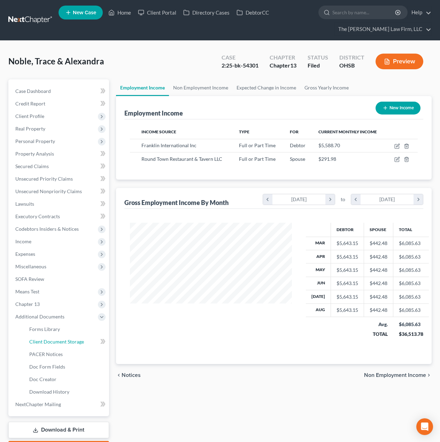
click at [53, 341] on span "Client Document Storage" at bounding box center [56, 342] width 55 height 6
select select "52"
select select "61"
select select "7"
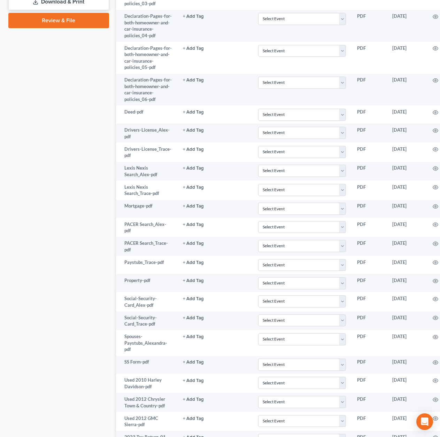
scroll to position [546, 0]
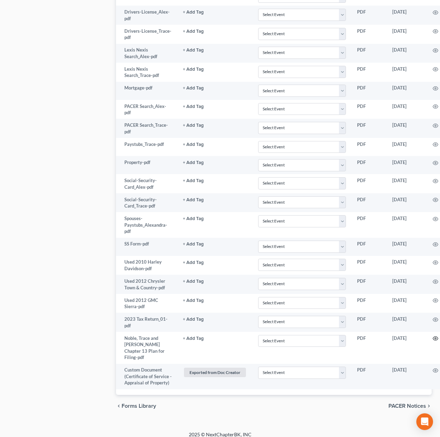
click at [434, 336] on icon "button" at bounding box center [435, 339] width 6 height 6
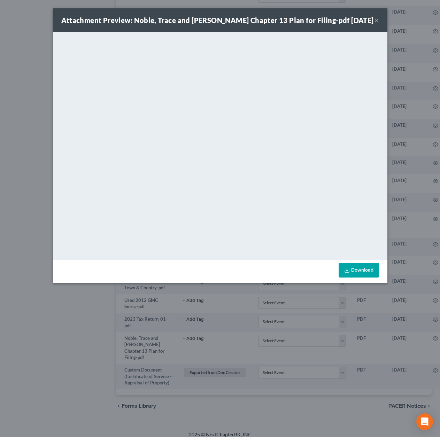
scroll to position [541, 0]
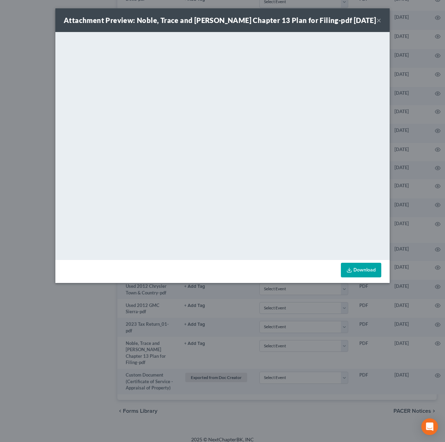
click at [377, 19] on button "×" at bounding box center [378, 20] width 5 height 8
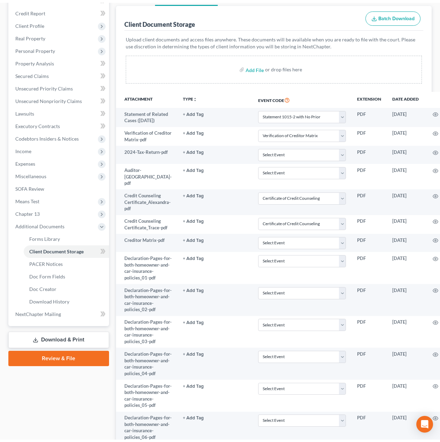
scroll to position [0, 0]
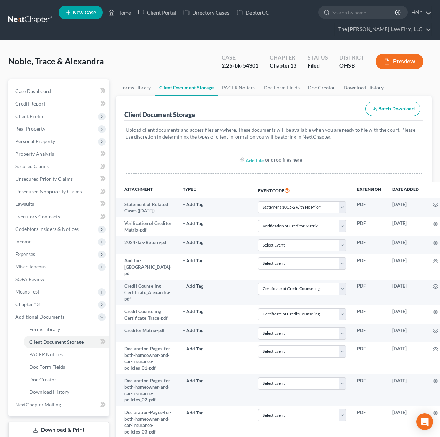
click at [35, 243] on span "Income" at bounding box center [59, 241] width 99 height 13
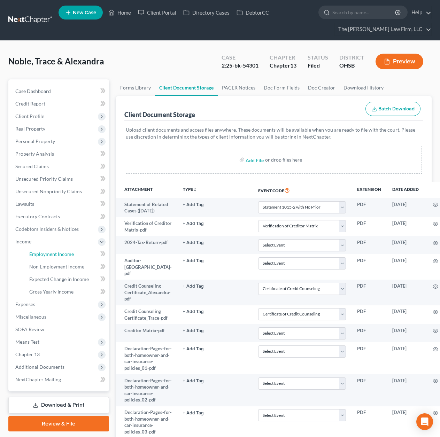
click at [44, 258] on link "Employment Income" at bounding box center [66, 254] width 85 height 13
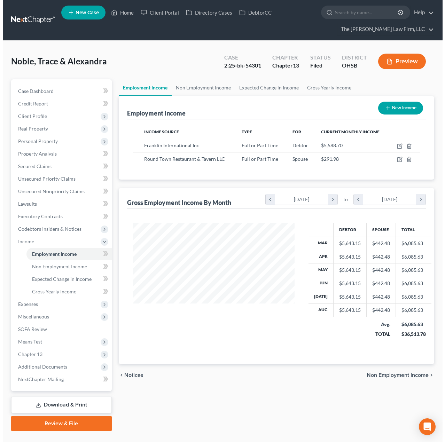
scroll to position [125, 176]
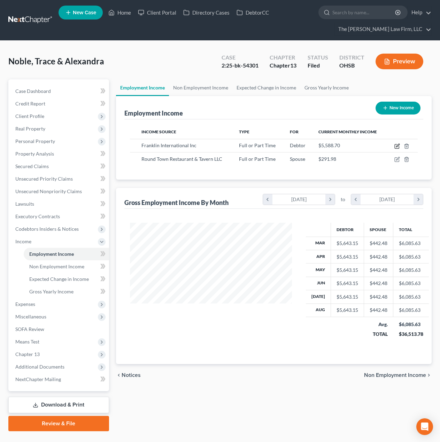
click at [398, 144] on icon "button" at bounding box center [397, 145] width 3 height 3
select select "0"
select select "36"
select select "3"
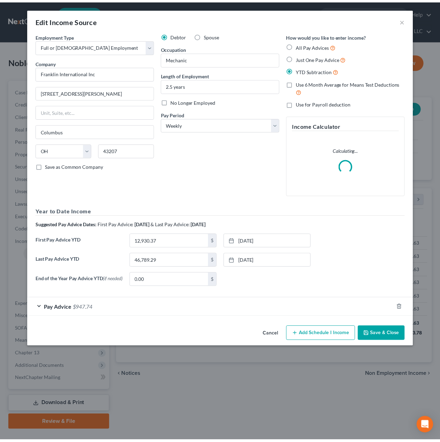
scroll to position [125, 178]
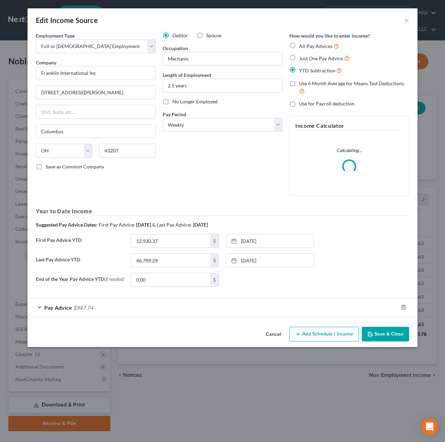
click at [122, 93] on input "2020 Bruck Street" at bounding box center [95, 92] width 119 height 13
click at [121, 93] on input "2020 Bruck Street" at bounding box center [95, 92] width 119 height 13
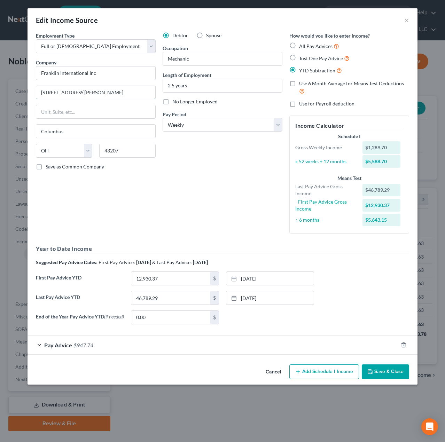
click at [89, 96] on input "2020 Bruck Street" at bounding box center [95, 92] width 119 height 13
click at [88, 96] on input "2020 Bruck Street" at bounding box center [95, 92] width 119 height 13
click at [111, 134] on input "Columbus" at bounding box center [95, 131] width 119 height 13
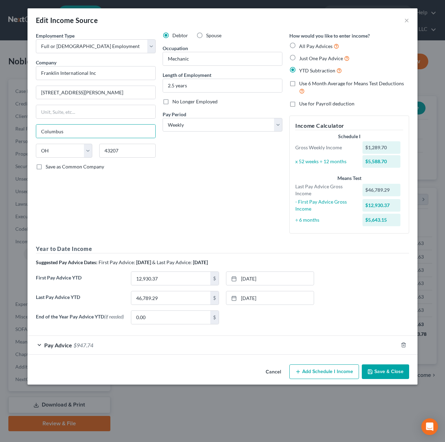
click at [5, 155] on div "Edit Income Source × Employment Type * Select Full or Part Time Employment Self…" at bounding box center [222, 221] width 445 height 442
click at [409, 19] on button "×" at bounding box center [406, 20] width 5 height 8
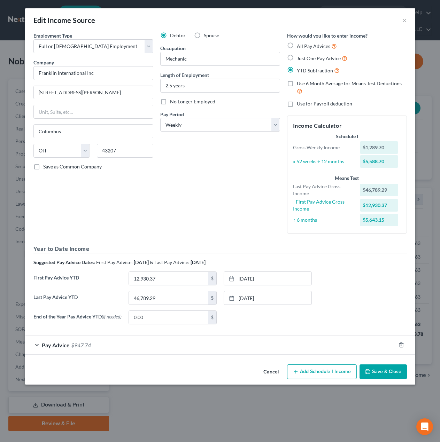
scroll to position [347933, 347882]
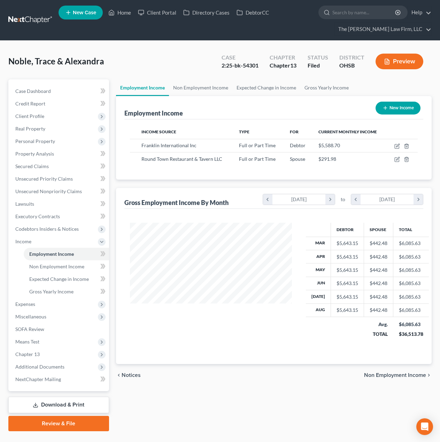
click at [53, 116] on span "Client Profile" at bounding box center [59, 116] width 99 height 13
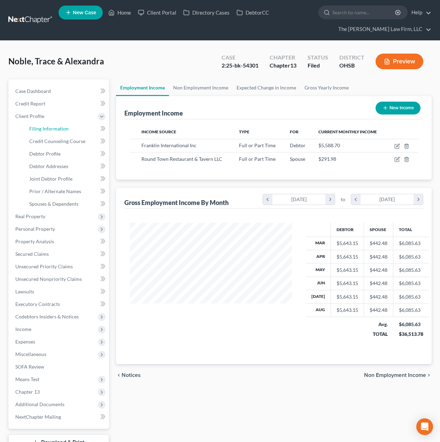
click at [57, 128] on span "Filing Information" at bounding box center [48, 129] width 39 height 6
select select "1"
select select "3"
select select "62"
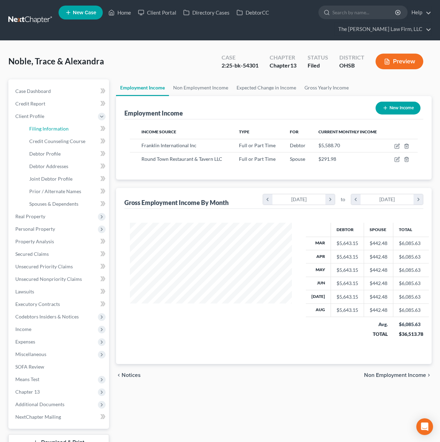
select select "2"
select select "36"
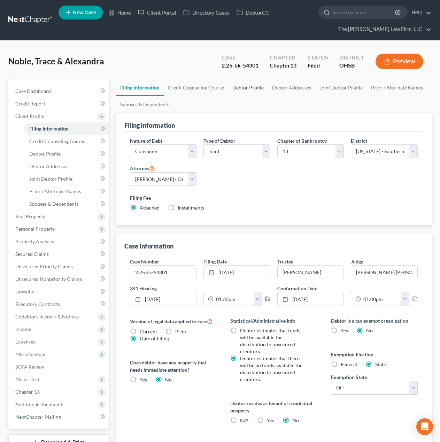
click at [251, 94] on link "Debtor Profile" at bounding box center [248, 87] width 40 height 17
select select "1"
select select "3"
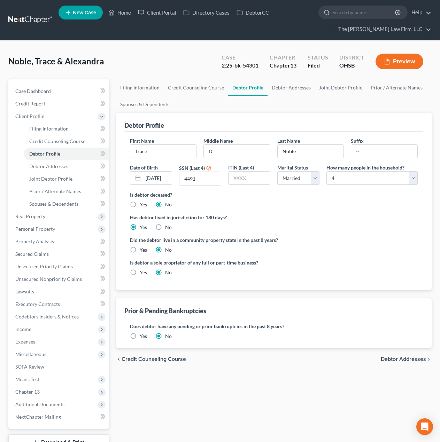
click at [47, 330] on span "Income" at bounding box center [59, 329] width 99 height 13
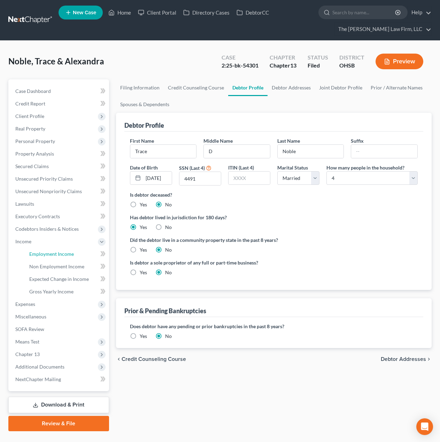
click at [52, 254] on span "Employment Income" at bounding box center [51, 254] width 45 height 6
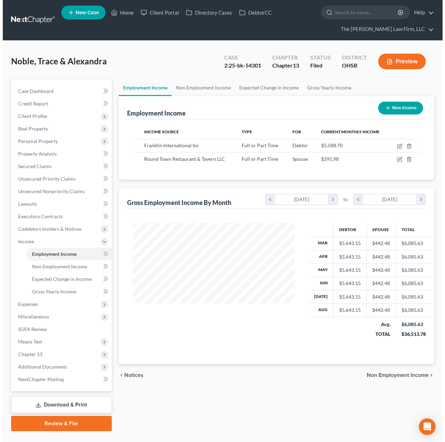
scroll to position [125, 176]
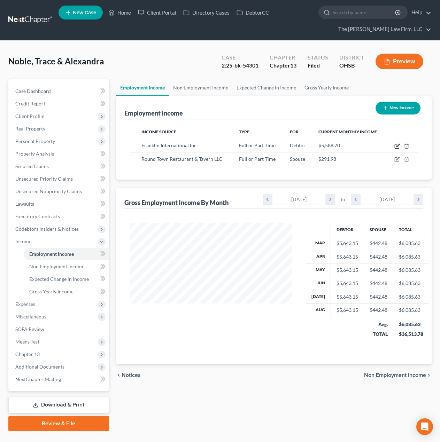
click at [395, 145] on icon "button" at bounding box center [396, 146] width 4 height 4
select select "0"
select select "36"
select select "3"
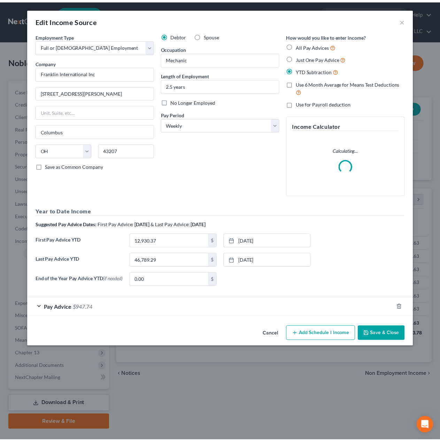
scroll to position [125, 178]
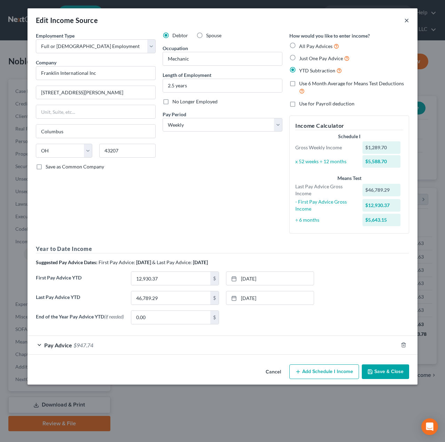
click at [407, 18] on button "×" at bounding box center [406, 20] width 5 height 8
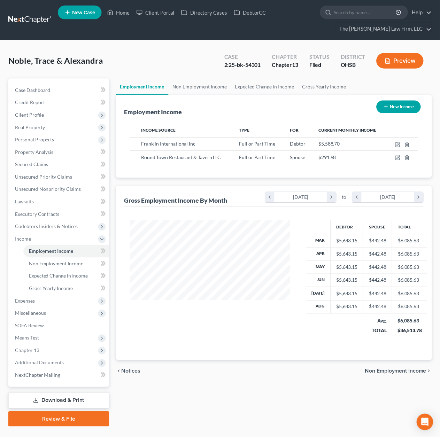
scroll to position [347933, 347882]
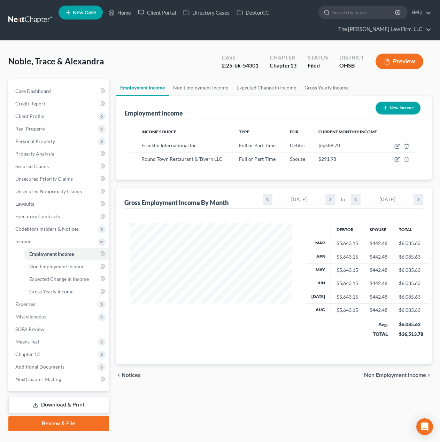
click at [34, 364] on span "Additional Documents" at bounding box center [39, 367] width 49 height 6
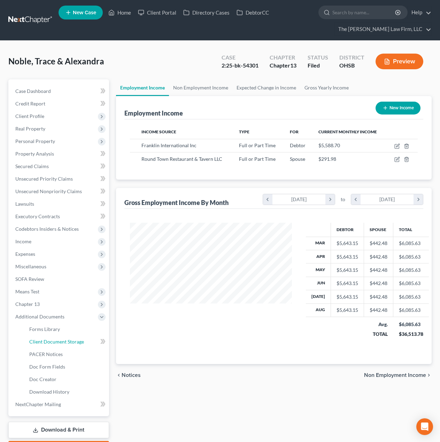
click at [55, 342] on span "Client Document Storage" at bounding box center [56, 342] width 55 height 6
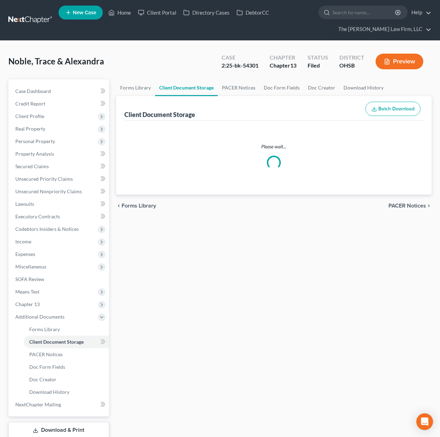
select select "52"
select select "61"
select select "7"
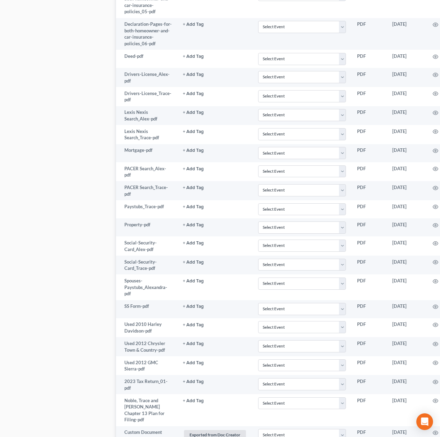
scroll to position [546, 0]
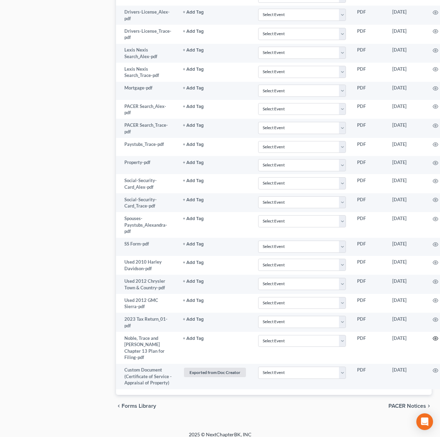
click at [433, 337] on icon "button" at bounding box center [435, 339] width 5 height 4
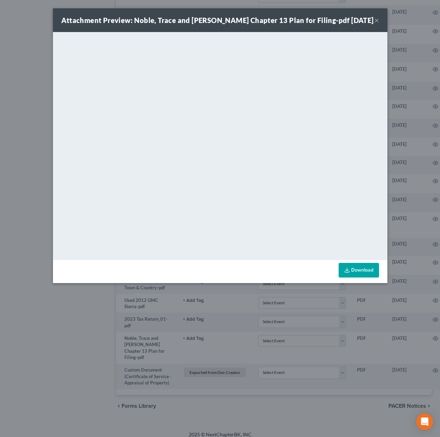
scroll to position [541, 0]
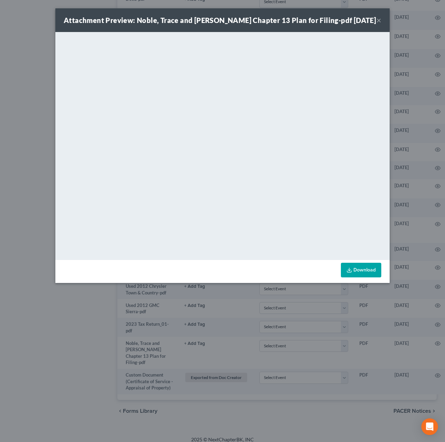
click at [378, 19] on button "×" at bounding box center [378, 20] width 5 height 8
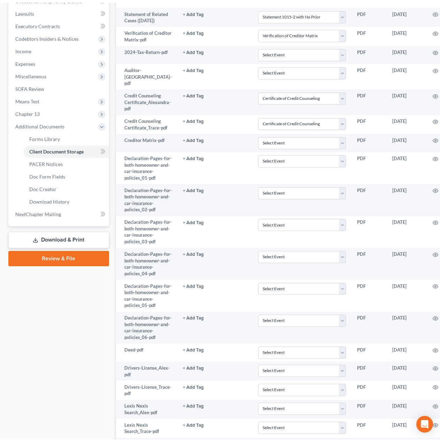
scroll to position [0, 0]
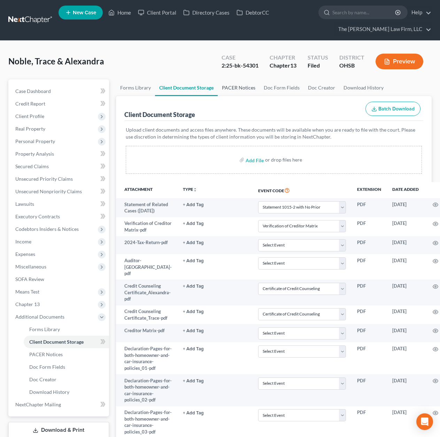
click at [232, 89] on link "PACER Notices" at bounding box center [239, 87] width 42 height 17
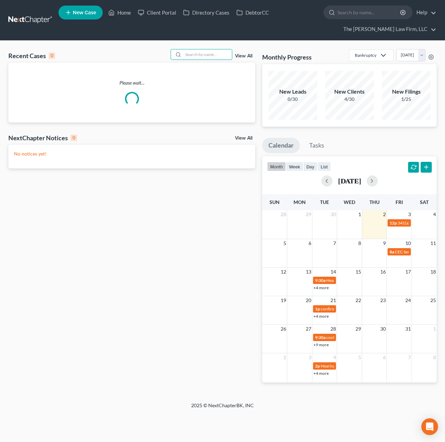
click at [218, 54] on input "search" at bounding box center [207, 54] width 49 height 10
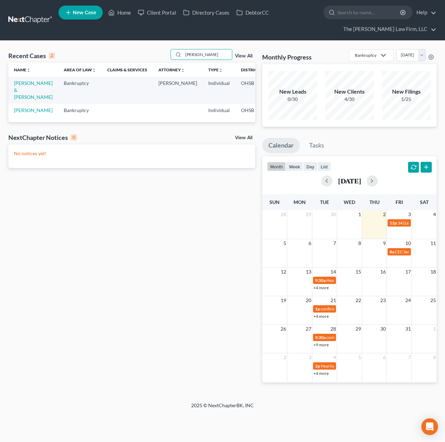
type input "[PERSON_NAME]"
click at [25, 87] on link "[PERSON_NAME] & [PERSON_NAME]" at bounding box center [33, 90] width 39 height 20
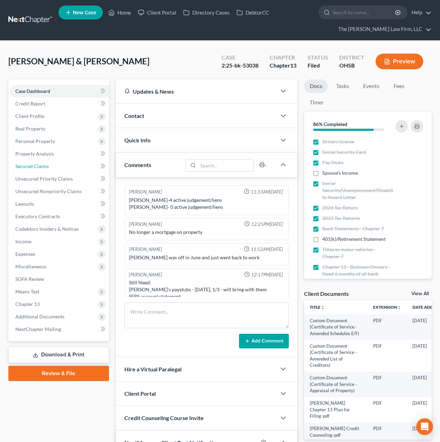
click at [47, 166] on span "Secured Claims" at bounding box center [31, 166] width 33 height 6
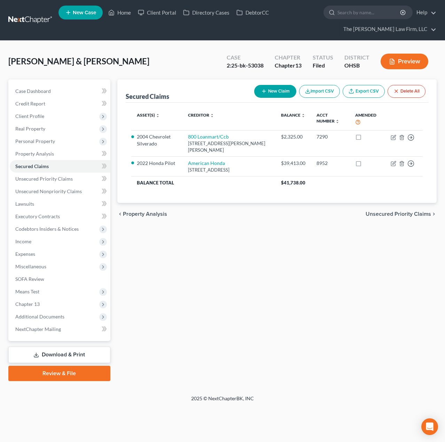
click at [30, 15] on link at bounding box center [30, 20] width 45 height 13
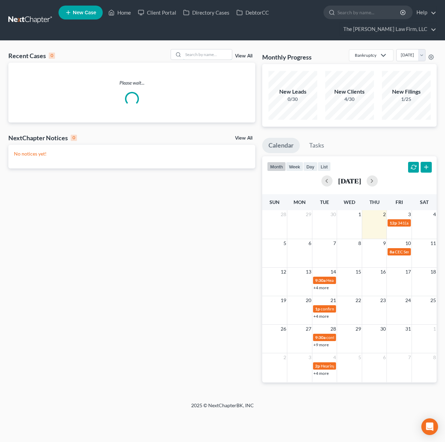
click at [214, 57] on input "search" at bounding box center [207, 54] width 49 height 10
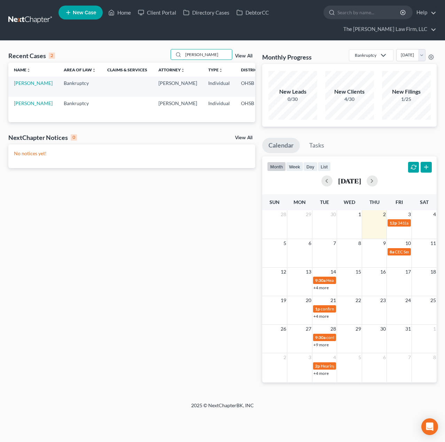
type input "[PERSON_NAME]"
click at [18, 106] on link "[PERSON_NAME]" at bounding box center [33, 103] width 39 height 6
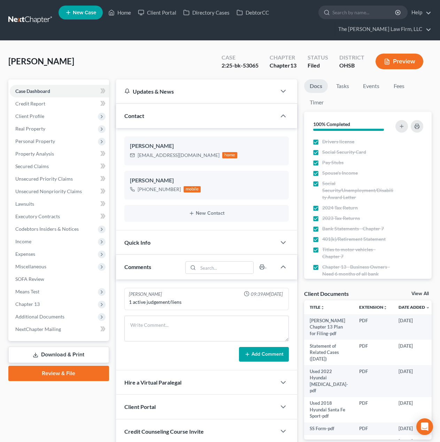
click at [42, 318] on span "Additional Documents" at bounding box center [39, 317] width 49 height 6
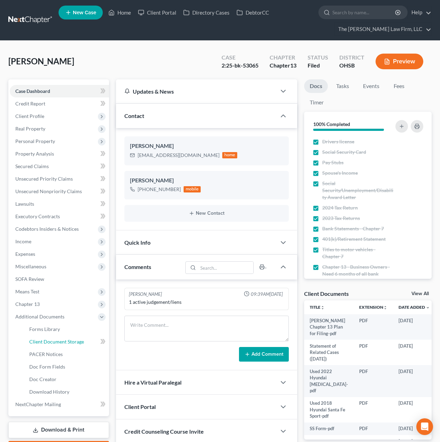
click at [40, 340] on span "Client Document Storage" at bounding box center [56, 342] width 55 height 6
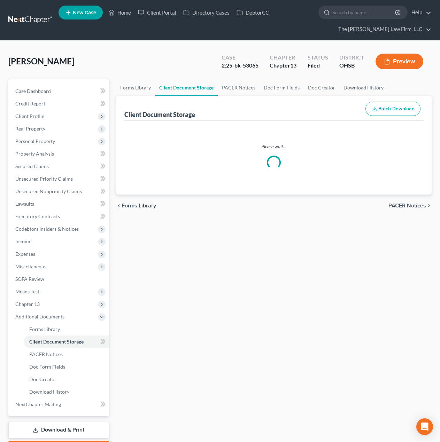
select select "61"
select select "7"
select select "53"
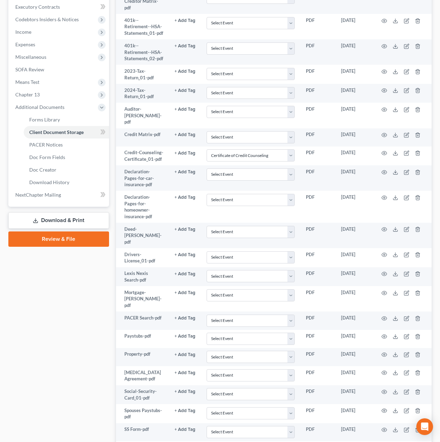
scroll to position [325, 0]
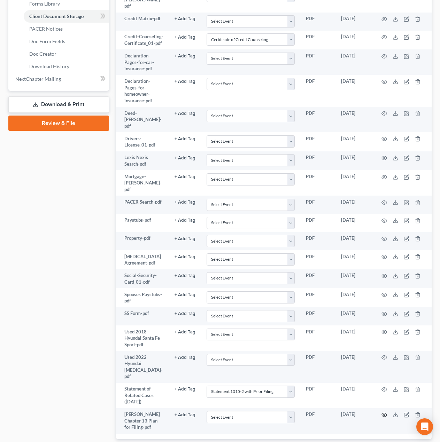
click at [384, 412] on icon "button" at bounding box center [384, 415] width 6 height 6
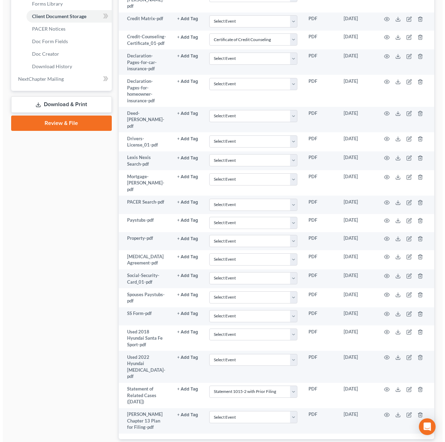
scroll to position [306, 0]
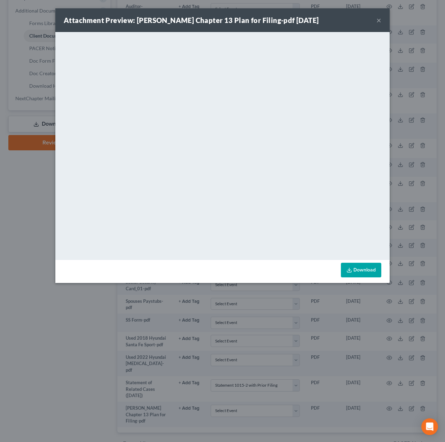
click at [86, 338] on div "Attachment Preview: [PERSON_NAME] Chapter 13 Plan for Filing-pdf [DATE] × Downl…" at bounding box center [222, 221] width 445 height 442
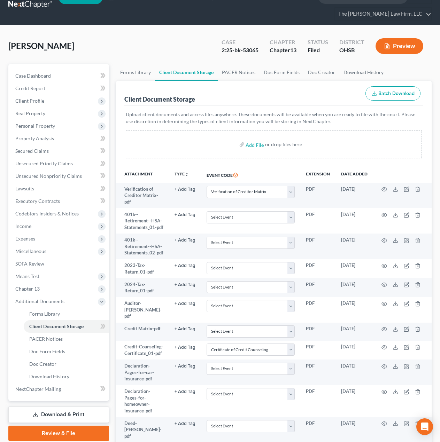
scroll to position [0, 0]
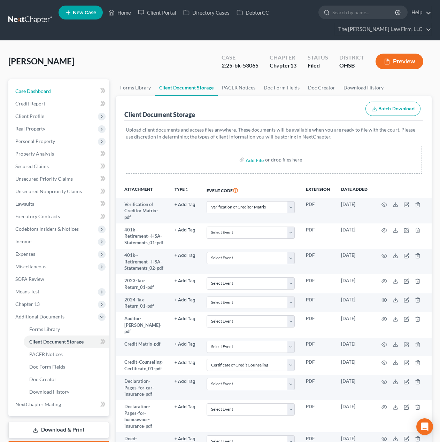
click at [38, 86] on link "Case Dashboard" at bounding box center [59, 91] width 99 height 13
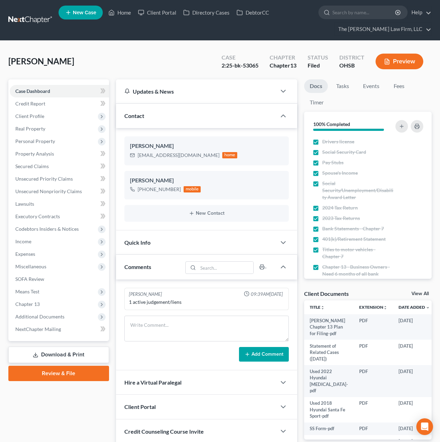
click at [168, 158] on div "[EMAIL_ADDRESS][DOMAIN_NAME]" at bounding box center [178, 155] width 82 height 7
copy div "[EMAIL_ADDRESS][DOMAIN_NAME]"
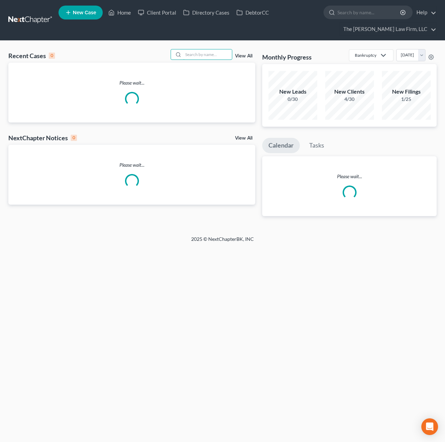
click at [216, 53] on input "search" at bounding box center [207, 54] width 49 height 10
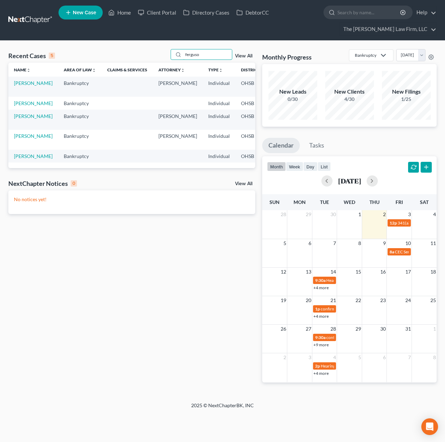
type input "ferguso"
click at [32, 82] on link "[PERSON_NAME]" at bounding box center [33, 83] width 39 height 6
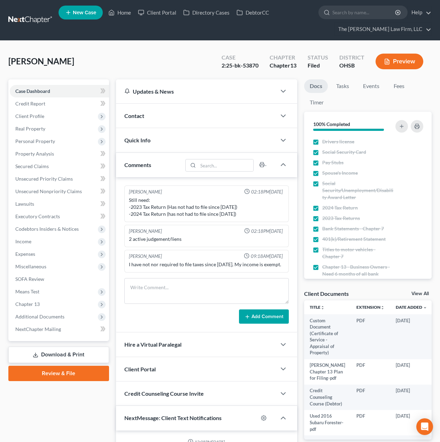
scroll to position [38, 0]
